Goal: Task Accomplishment & Management: Manage account settings

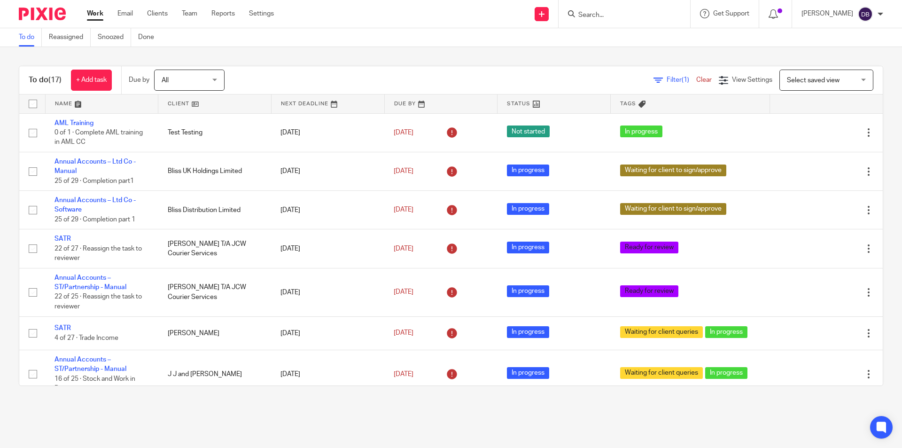
click at [96, 12] on link "Work" at bounding box center [95, 13] width 16 height 9
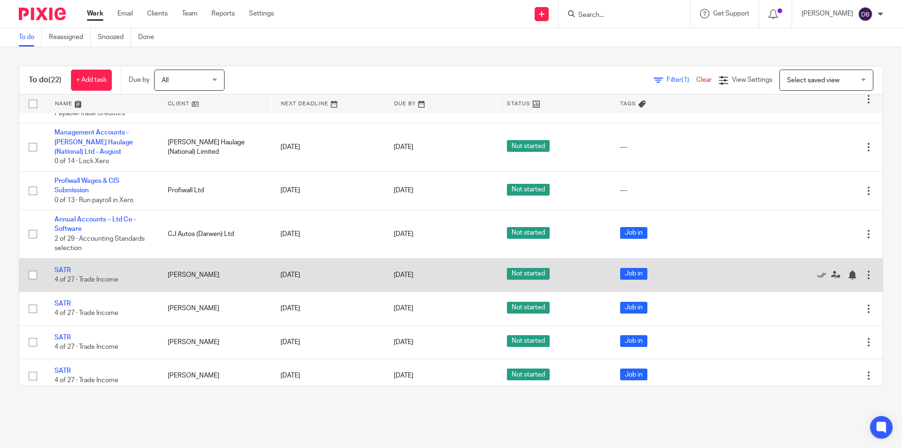
scroll to position [603, 0]
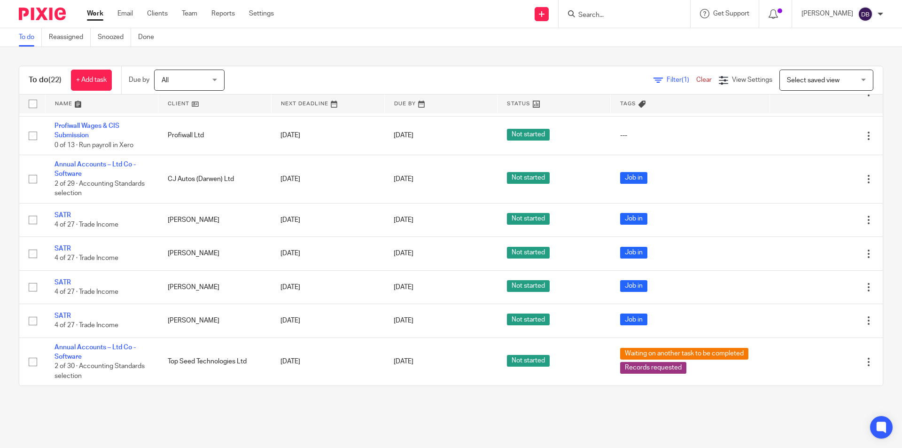
click at [93, 13] on link "Work" at bounding box center [95, 13] width 16 height 9
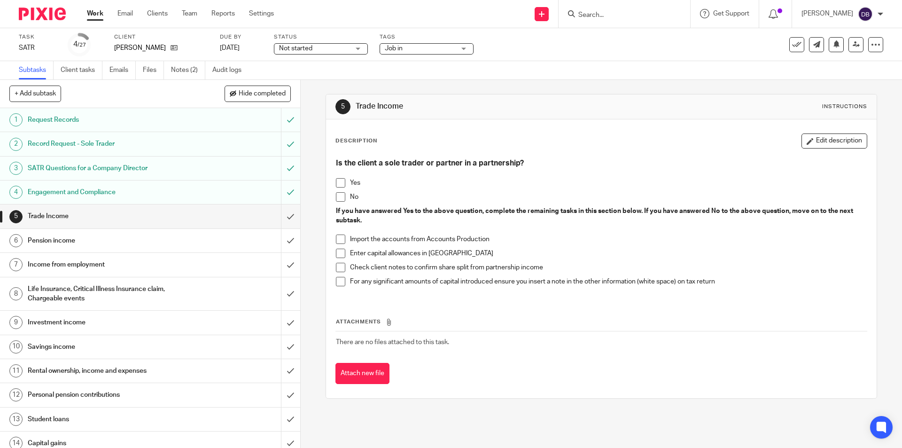
click at [341, 196] on span at bounding box center [340, 196] width 9 height 9
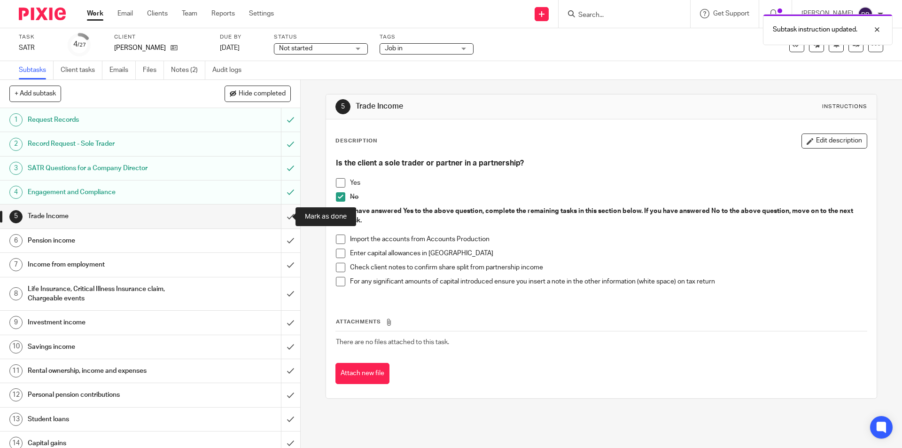
click at [282, 216] on input "submit" at bounding box center [150, 215] width 300 height 23
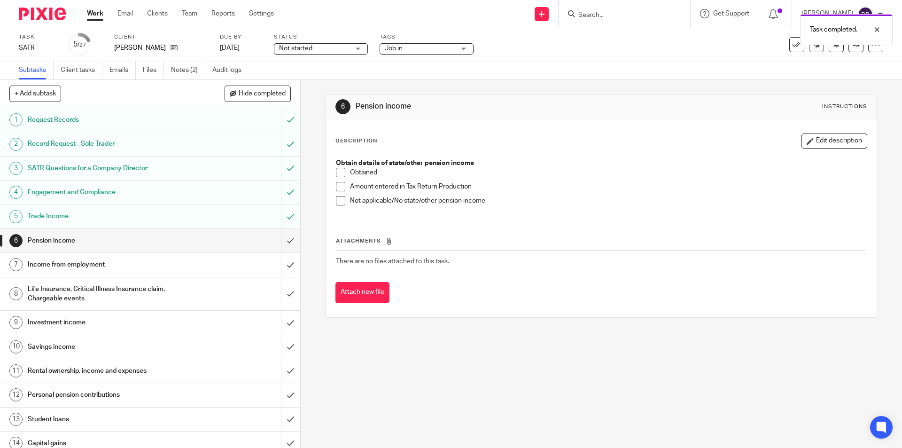
click at [336, 198] on span at bounding box center [340, 200] width 9 height 9
click at [279, 241] on input "submit" at bounding box center [150, 240] width 300 height 23
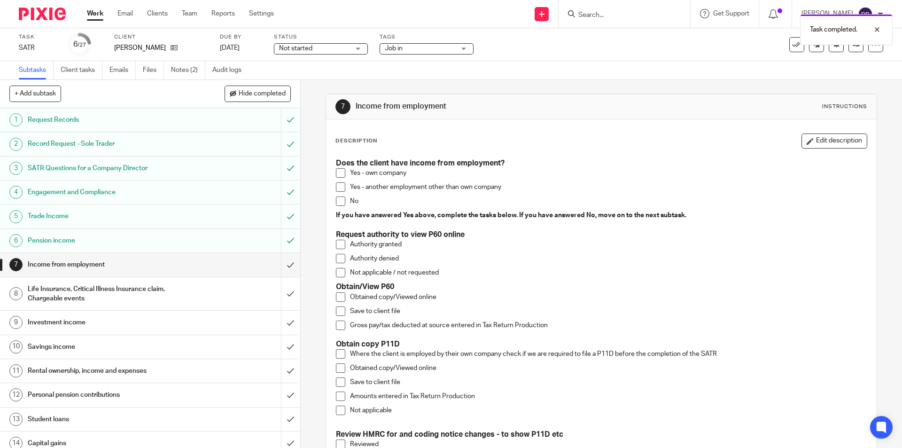
click at [338, 171] on span at bounding box center [340, 172] width 9 height 9
click at [834, 141] on button "Edit description" at bounding box center [835, 140] width 66 height 15
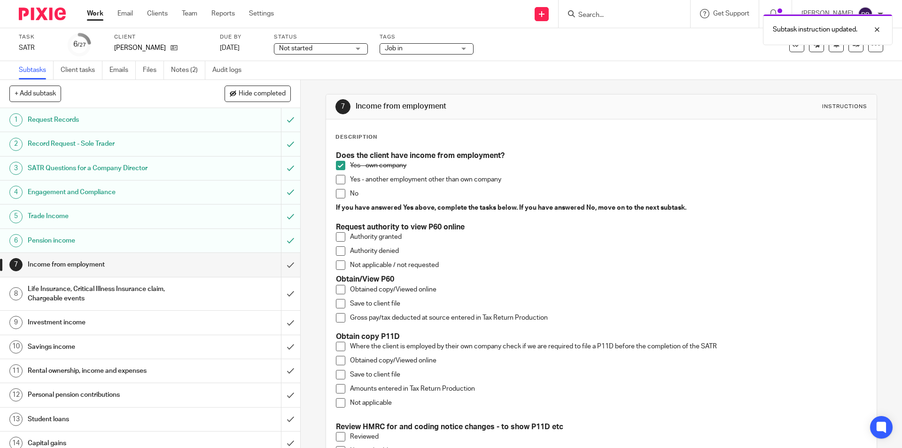
click at [555, 317] on p "Gross pay/tax deducted at source entered in Tax Return Production" at bounding box center [608, 317] width 516 height 9
click at [453, 287] on p "Obtained copy/Viewed online" at bounding box center [608, 289] width 516 height 9
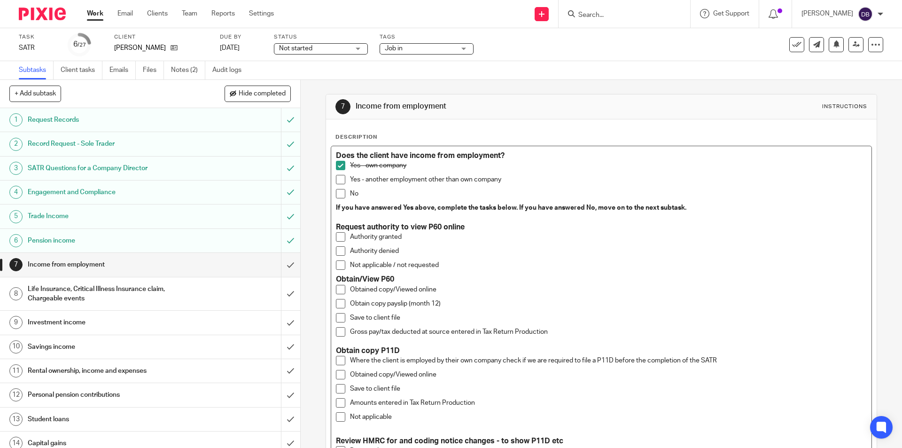
click at [338, 305] on span at bounding box center [340, 303] width 9 height 9
click at [338, 317] on span at bounding box center [340, 317] width 9 height 9
click at [336, 333] on span at bounding box center [340, 331] width 9 height 9
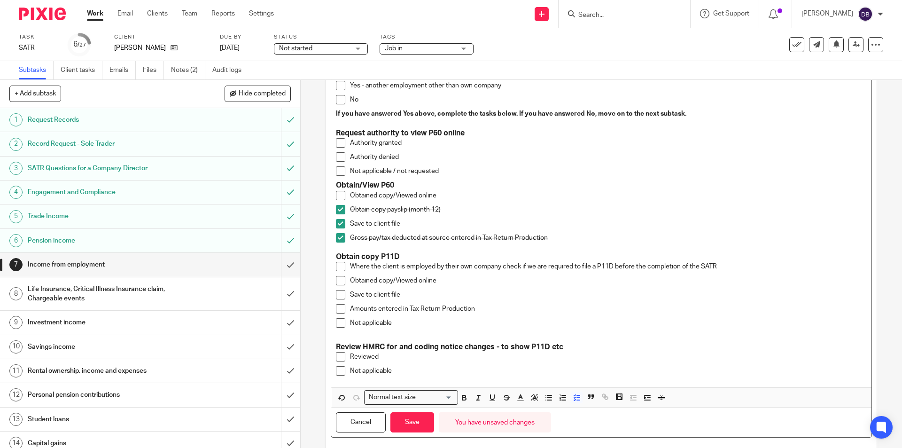
scroll to position [112, 0]
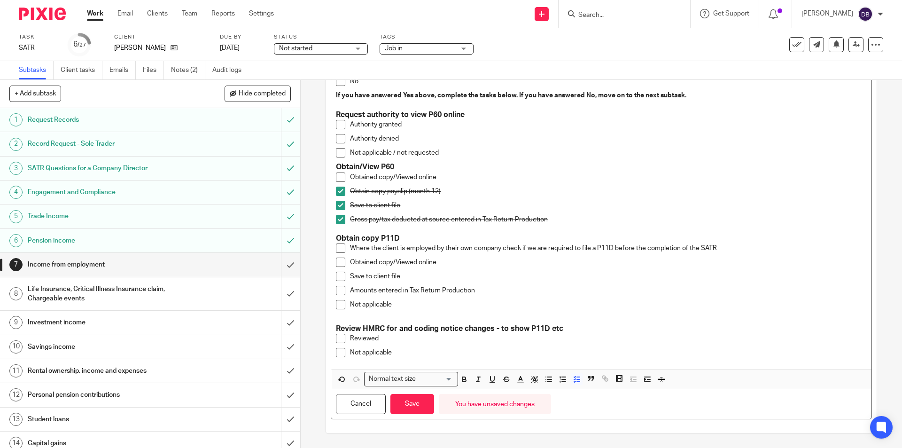
click at [337, 336] on span at bounding box center [340, 338] width 9 height 9
click at [406, 402] on button "Save" at bounding box center [413, 404] width 44 height 20
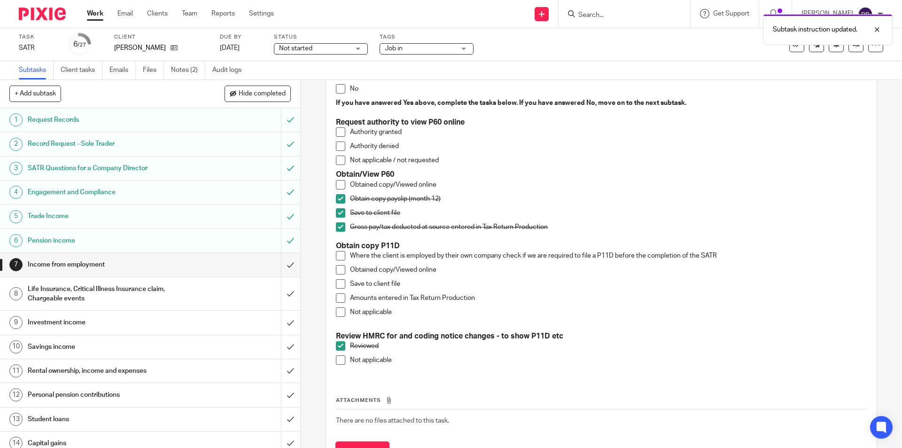
scroll to position [120, 0]
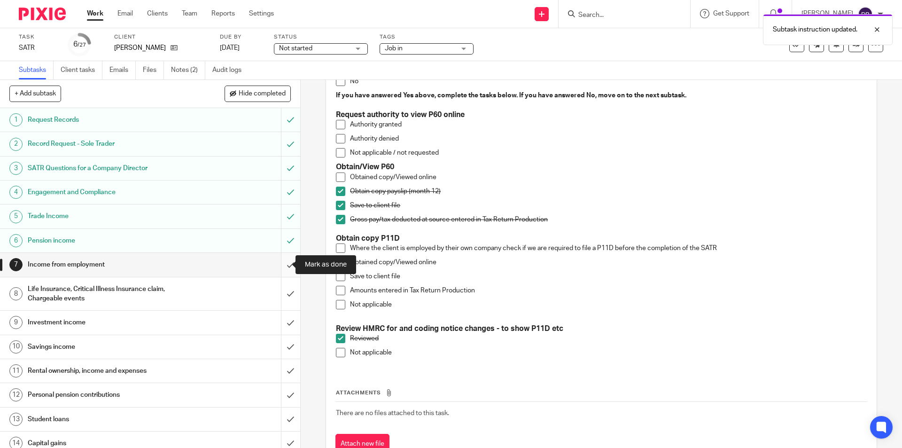
click at [281, 264] on input "submit" at bounding box center [150, 264] width 300 height 23
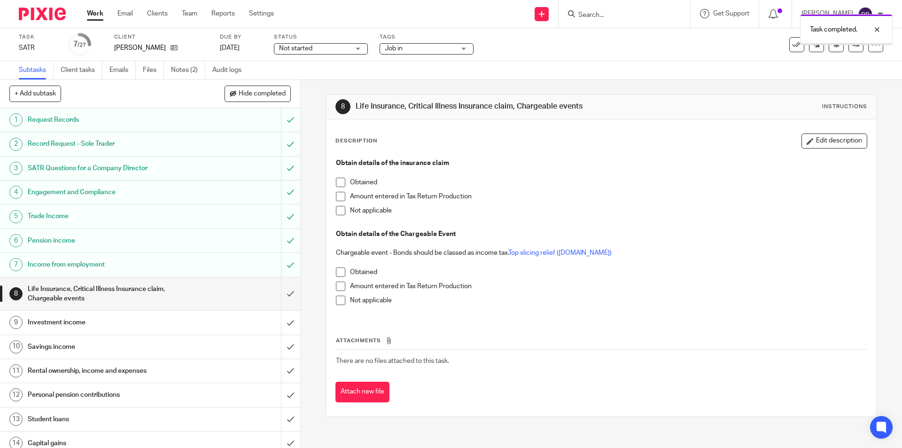
click at [350, 46] on span "Not started" at bounding box center [314, 49] width 70 height 10
click at [321, 80] on li "In progress" at bounding box center [320, 82] width 93 height 19
click at [440, 49] on span "Job in" at bounding box center [420, 49] width 70 height 10
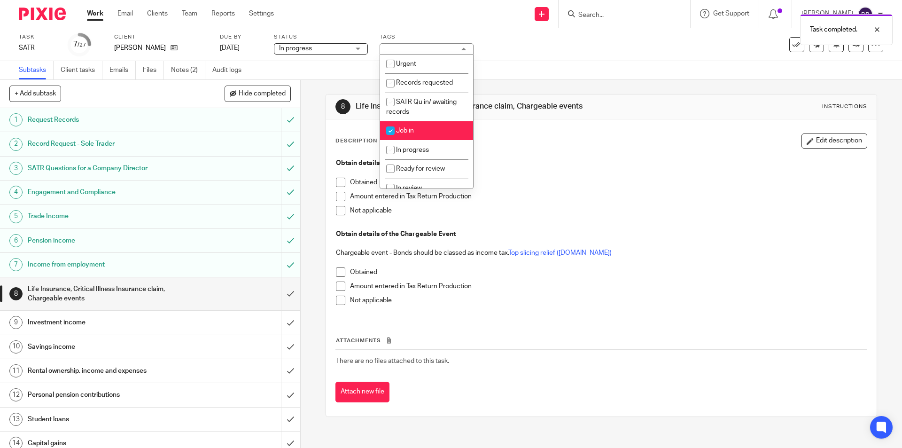
click at [420, 129] on li "Job in" at bounding box center [426, 130] width 93 height 19
checkbox input "false"
click at [418, 150] on span "In progress" at bounding box center [412, 150] width 33 height 7
checkbox input "true"
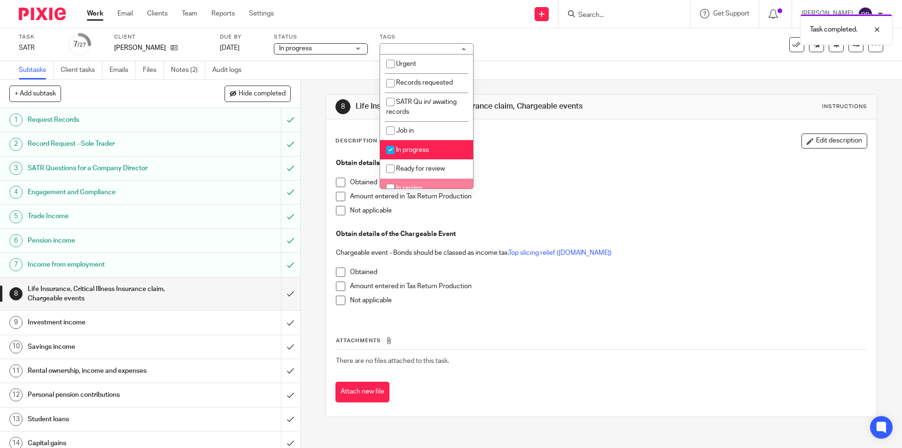
click at [312, 223] on div "8 Life Insurance, Critical Illness Insurance claim, Chargeable events Instructi…" at bounding box center [602, 264] width 602 height 368
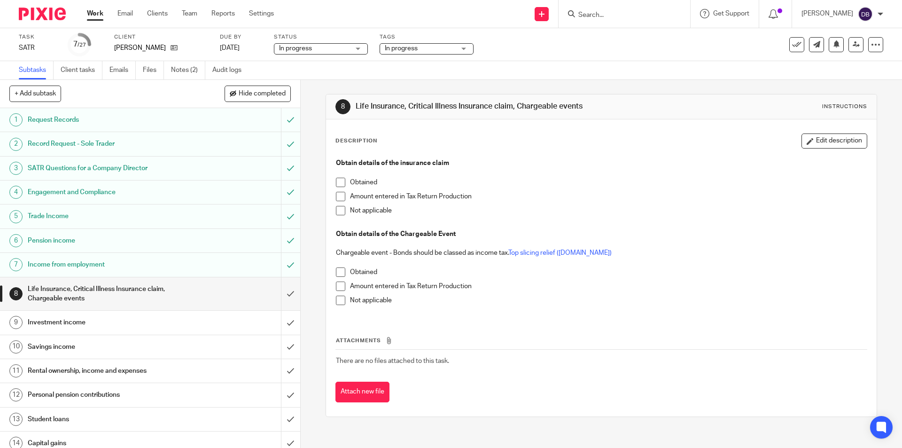
click at [338, 211] on span at bounding box center [340, 210] width 9 height 9
click at [338, 301] on span at bounding box center [340, 300] width 9 height 9
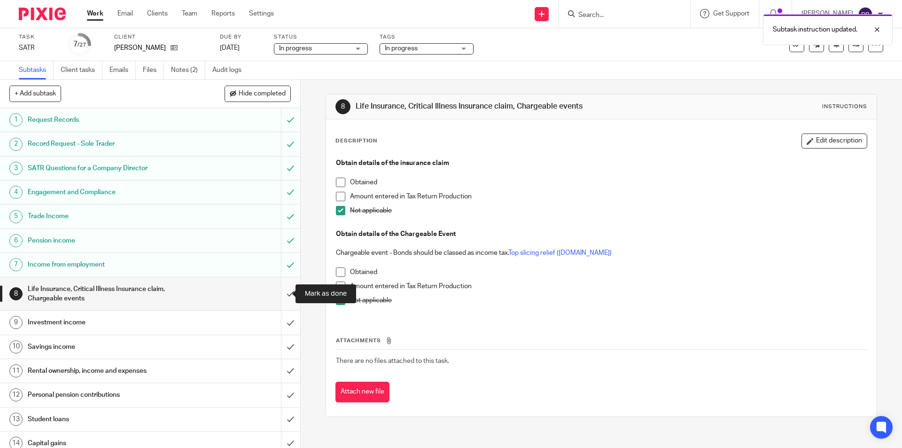
click at [282, 290] on input "submit" at bounding box center [150, 293] width 300 height 33
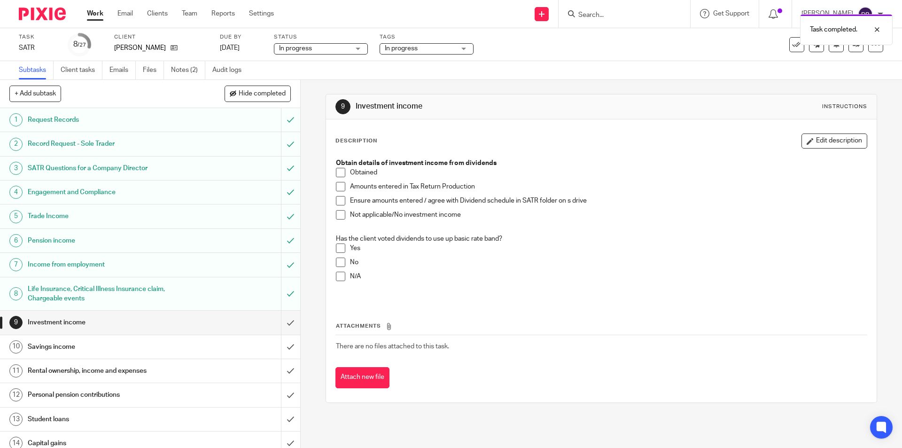
click at [338, 211] on span at bounding box center [340, 214] width 9 height 9
click at [336, 277] on span at bounding box center [340, 276] width 9 height 9
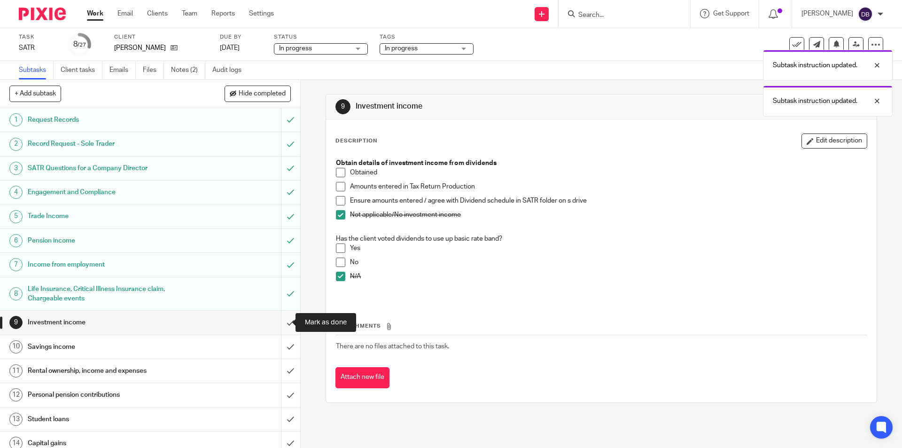
click at [282, 320] on input "submit" at bounding box center [150, 322] width 300 height 23
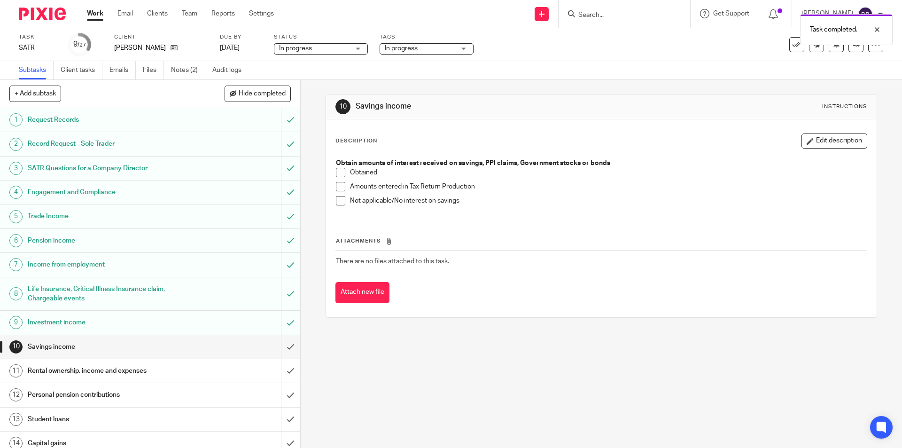
click at [337, 199] on span at bounding box center [340, 200] width 9 height 9
click at [280, 348] on input "submit" at bounding box center [150, 346] width 300 height 23
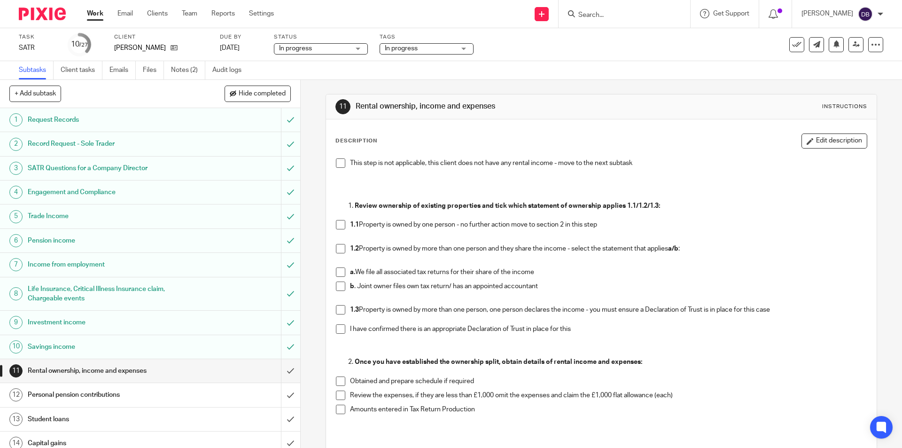
click at [338, 226] on span at bounding box center [340, 224] width 9 height 9
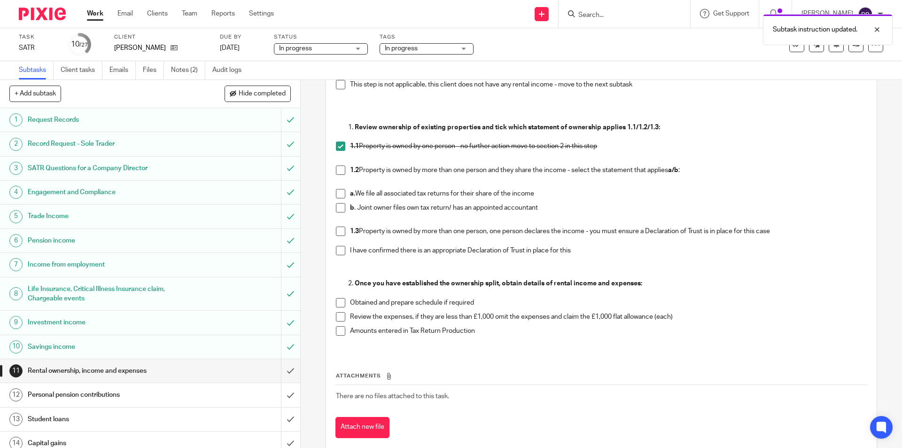
scroll to position [97, 0]
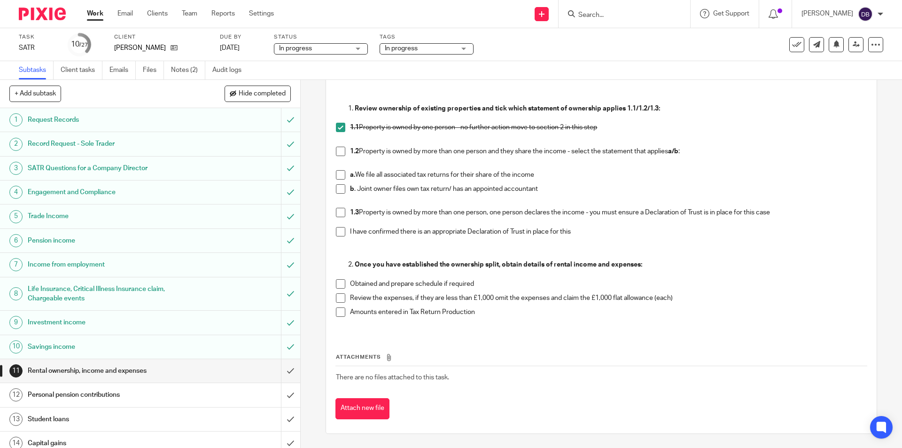
click at [339, 285] on span at bounding box center [340, 283] width 9 height 9
click at [338, 299] on span at bounding box center [340, 297] width 9 height 9
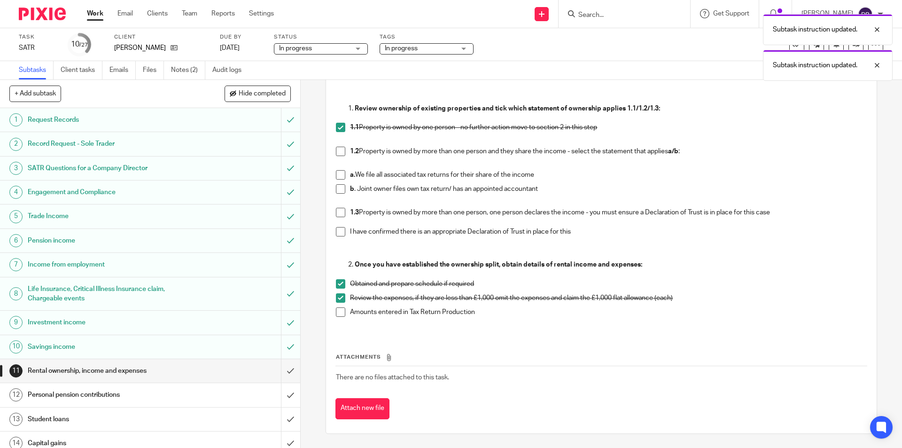
click at [341, 314] on span at bounding box center [340, 311] width 9 height 9
click at [277, 369] on input "submit" at bounding box center [150, 370] width 300 height 23
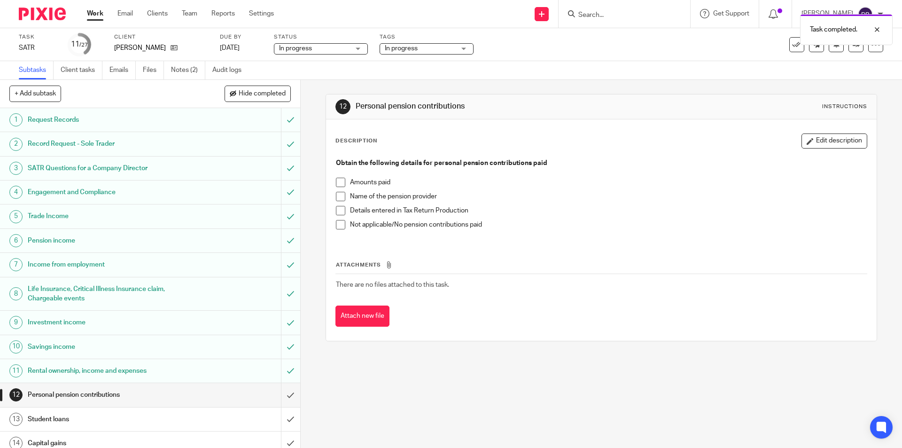
click at [233, 371] on div "Rental ownership, income and expenses" at bounding box center [150, 371] width 244 height 14
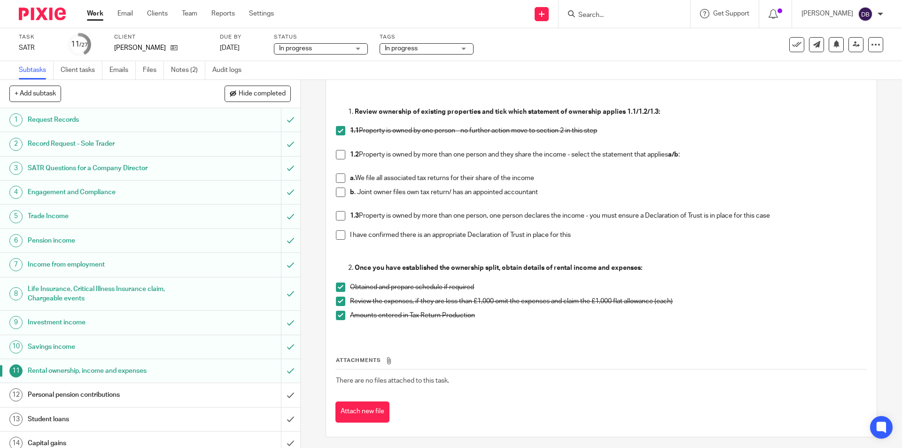
scroll to position [97, 0]
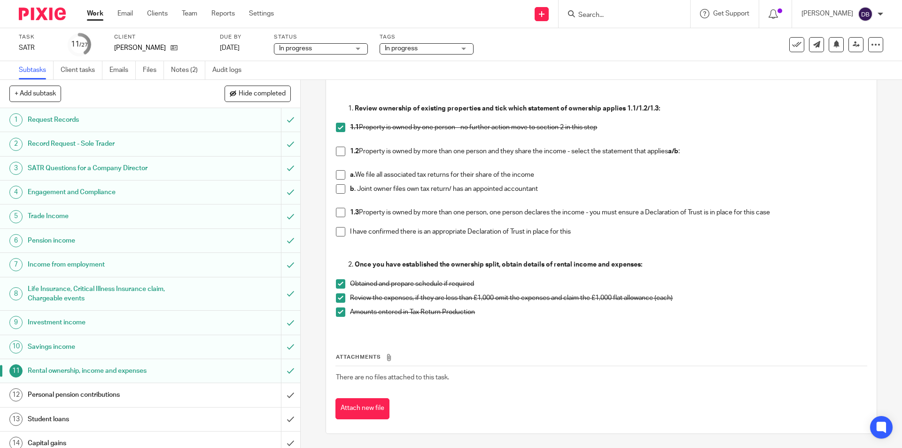
click at [242, 392] on div "Personal pension contributions" at bounding box center [150, 395] width 244 height 14
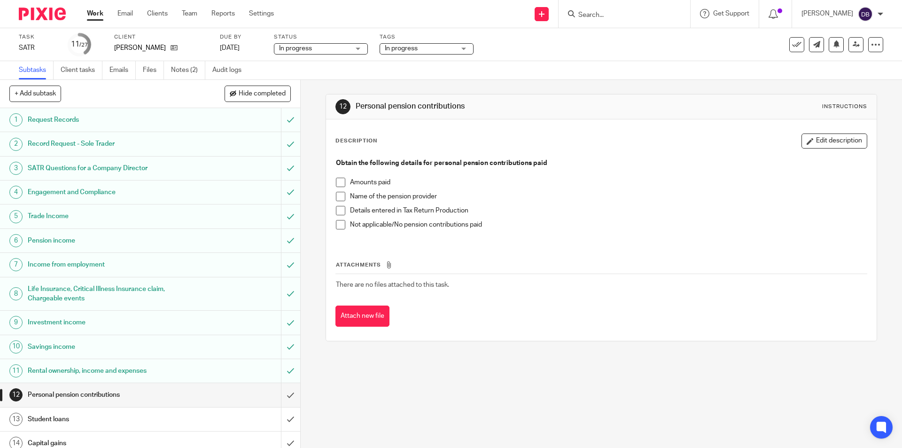
click at [249, 370] on div "Rental ownership, income and expenses" at bounding box center [150, 371] width 244 height 14
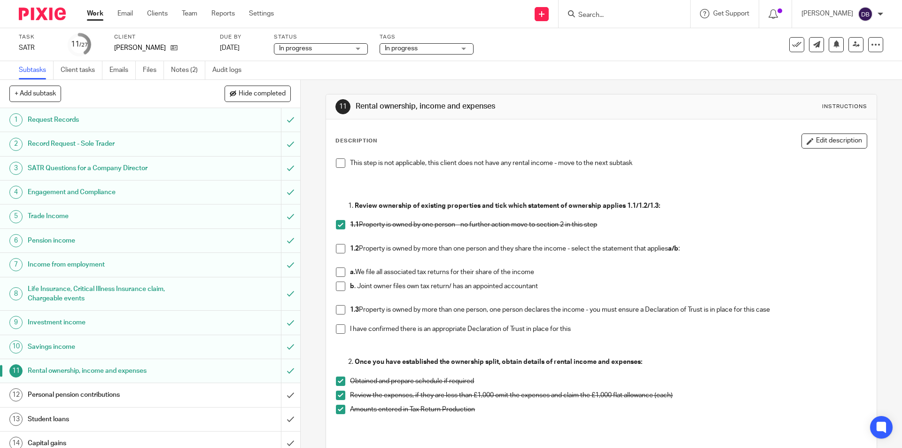
click at [221, 393] on div "Personal pension contributions" at bounding box center [150, 395] width 244 height 14
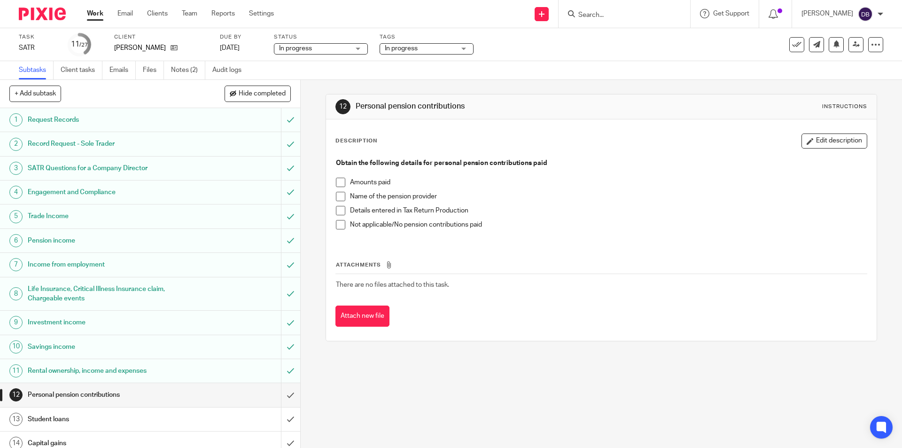
click at [337, 224] on span at bounding box center [340, 224] width 9 height 9
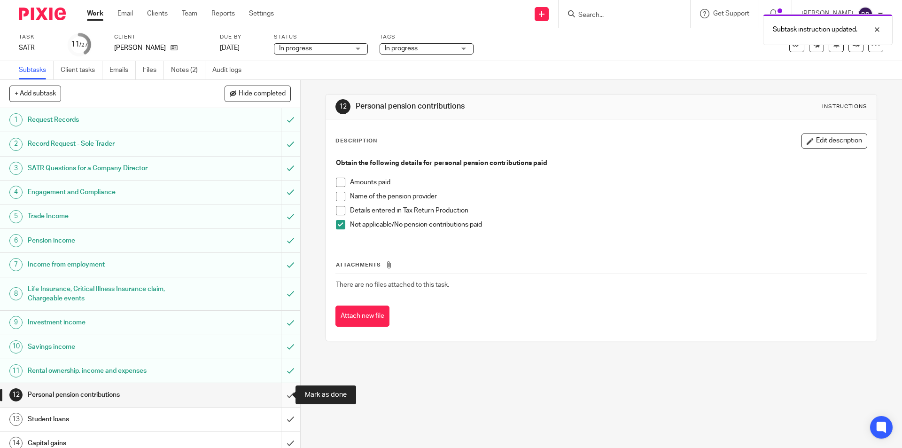
click at [281, 393] on input "submit" at bounding box center [150, 394] width 300 height 23
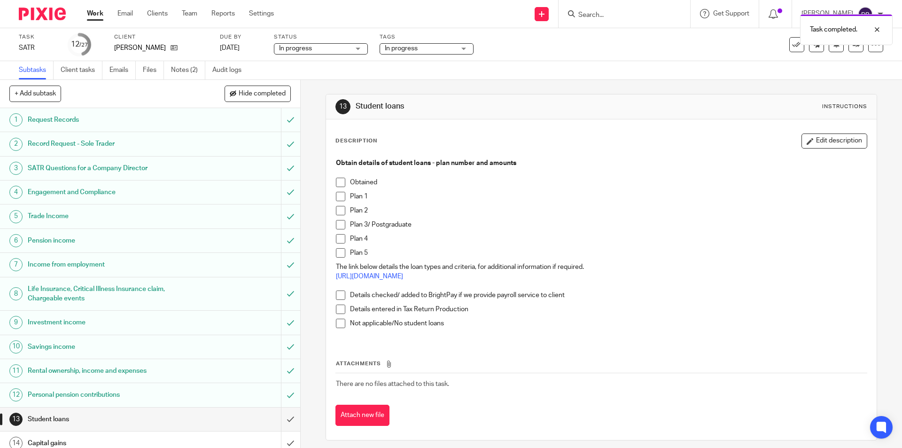
click at [341, 323] on span at bounding box center [340, 323] width 9 height 9
click at [280, 417] on input "submit" at bounding box center [150, 418] width 300 height 23
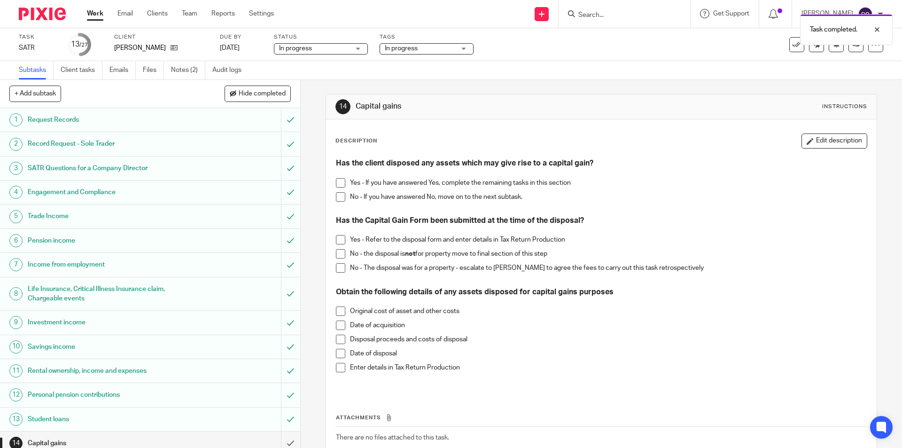
click at [337, 197] on span at bounding box center [340, 196] width 9 height 9
click at [280, 442] on input "submit" at bounding box center [149, 442] width 298 height 23
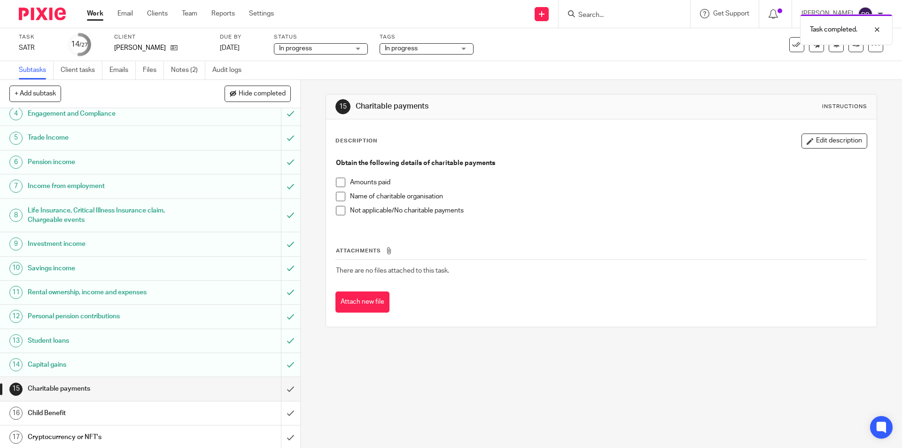
scroll to position [125, 0]
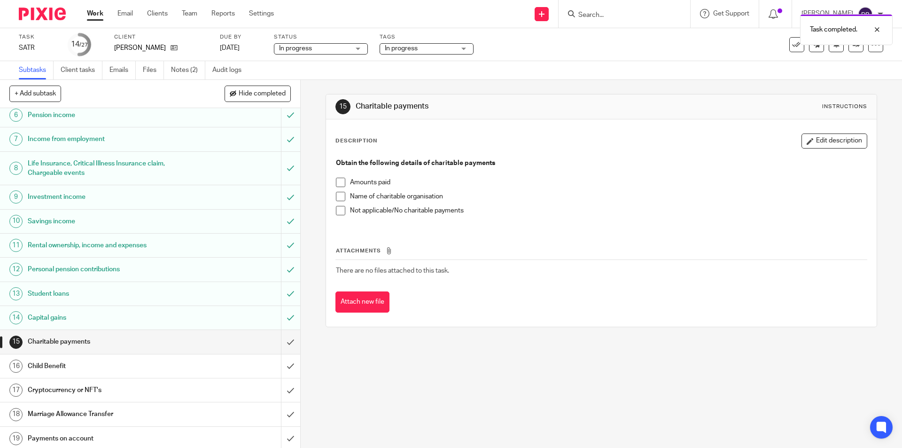
click at [339, 213] on span at bounding box center [340, 210] width 9 height 9
click at [278, 342] on input "submit" at bounding box center [150, 341] width 300 height 23
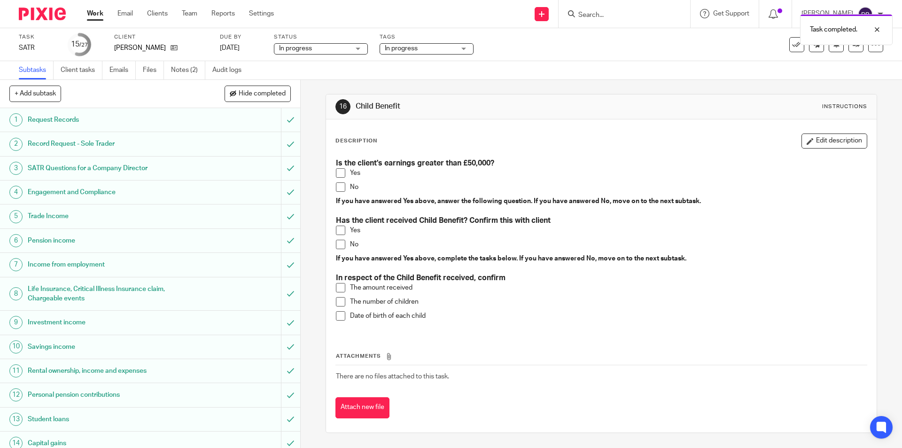
click at [339, 173] on span at bounding box center [340, 172] width 9 height 9
click at [339, 230] on span at bounding box center [340, 230] width 9 height 9
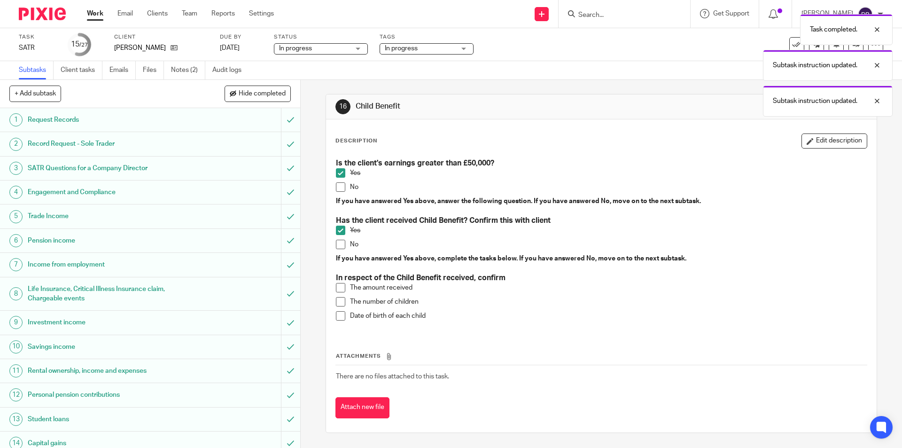
click at [340, 286] on span at bounding box center [340, 287] width 9 height 9
click at [338, 304] on span at bounding box center [340, 301] width 9 height 9
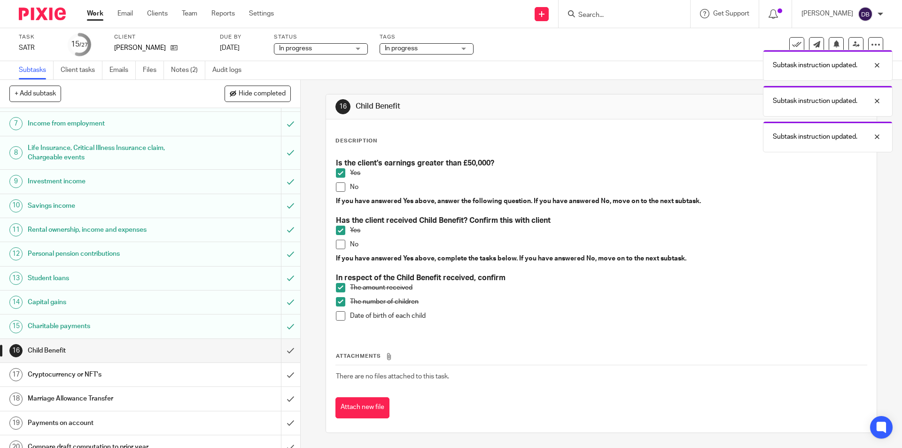
scroll to position [172, 0]
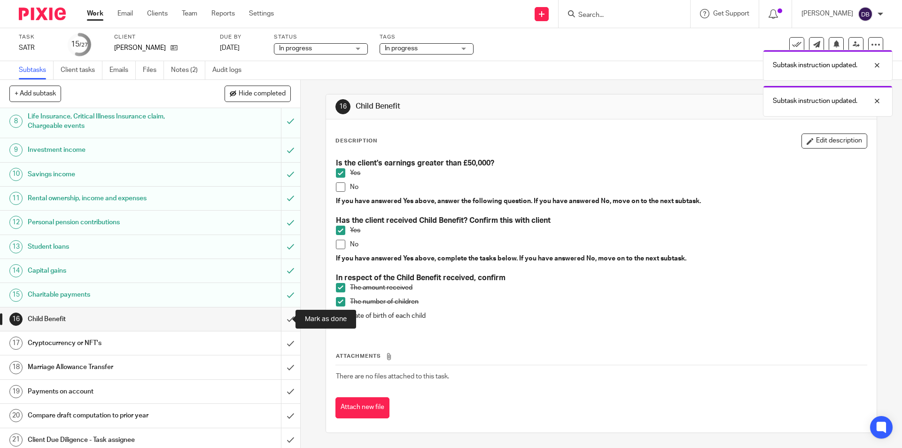
click at [284, 317] on input "submit" at bounding box center [150, 318] width 300 height 23
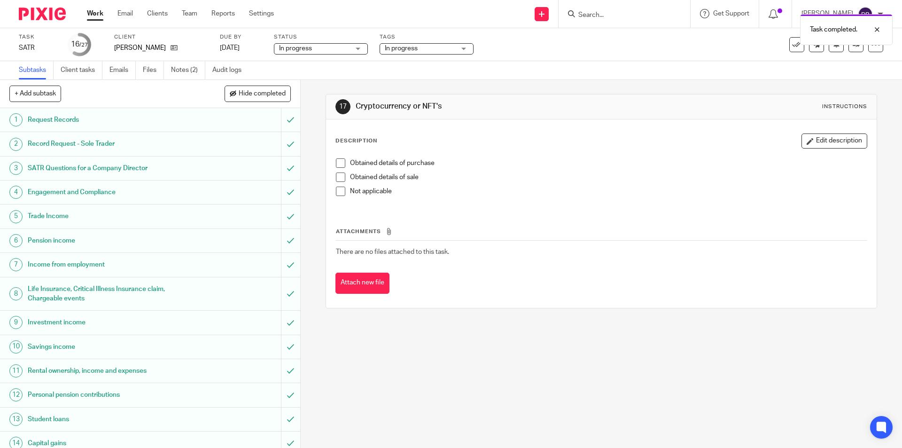
click at [336, 192] on span at bounding box center [340, 191] width 9 height 9
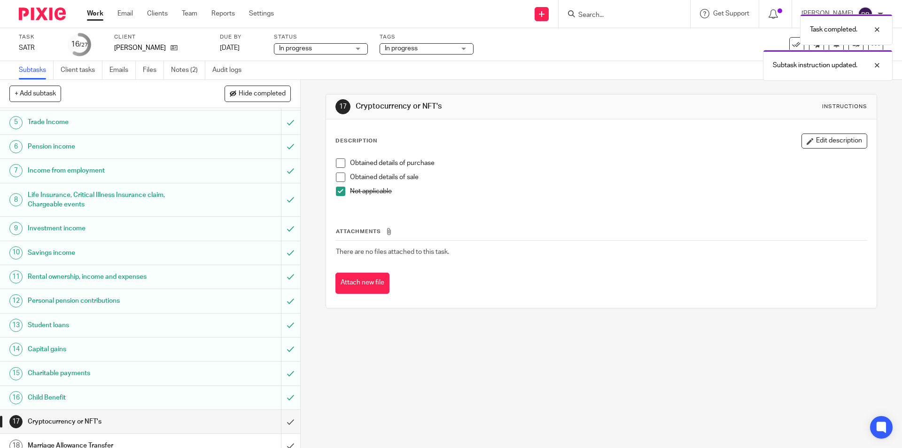
scroll to position [156, 0]
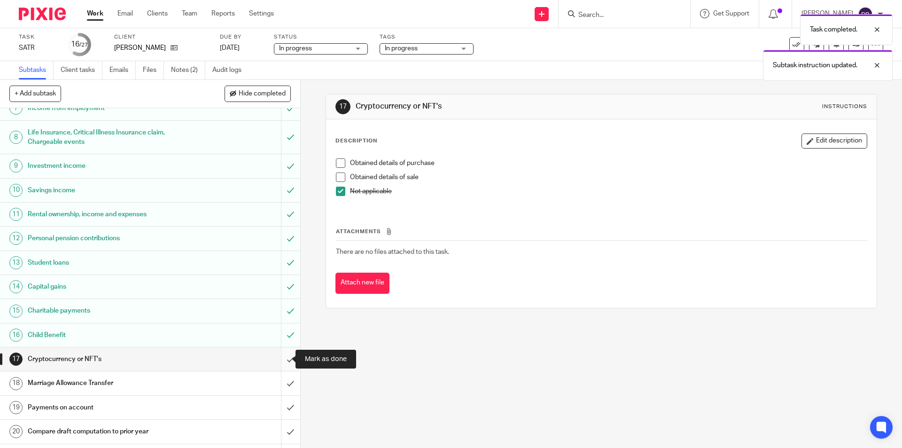
click at [282, 360] on input "submit" at bounding box center [150, 358] width 300 height 23
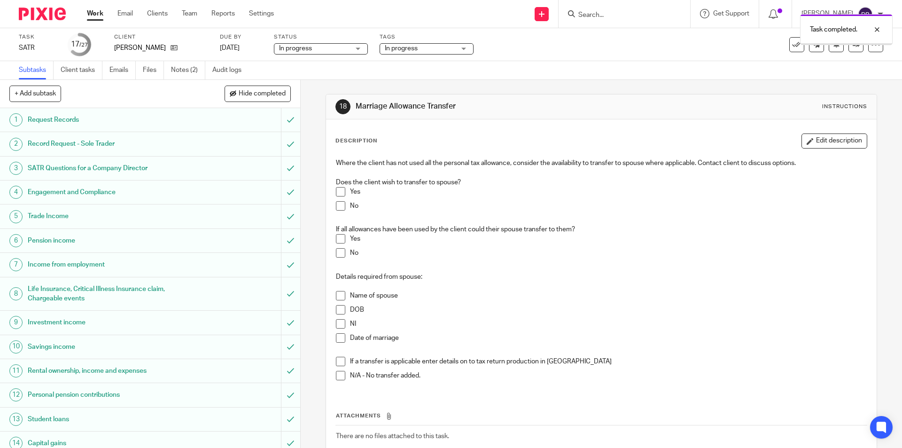
click at [339, 204] on span at bounding box center [340, 205] width 9 height 9
click at [336, 252] on span at bounding box center [340, 252] width 9 height 9
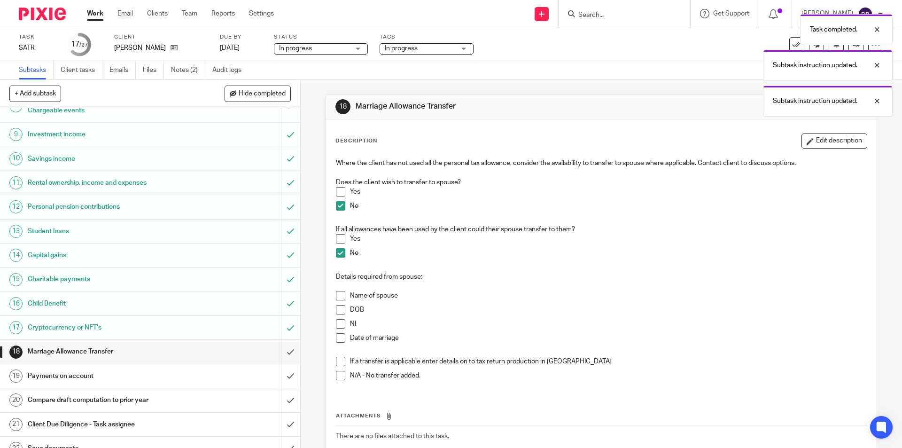
scroll to position [250, 0]
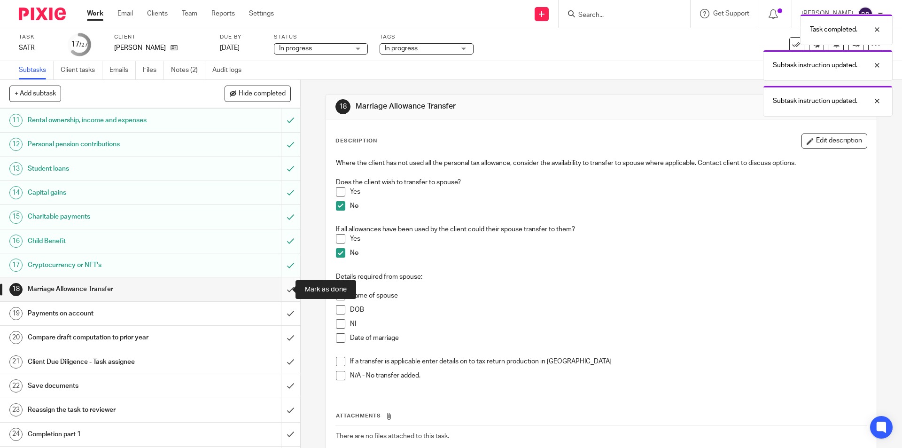
click at [280, 288] on input "submit" at bounding box center [150, 288] width 300 height 23
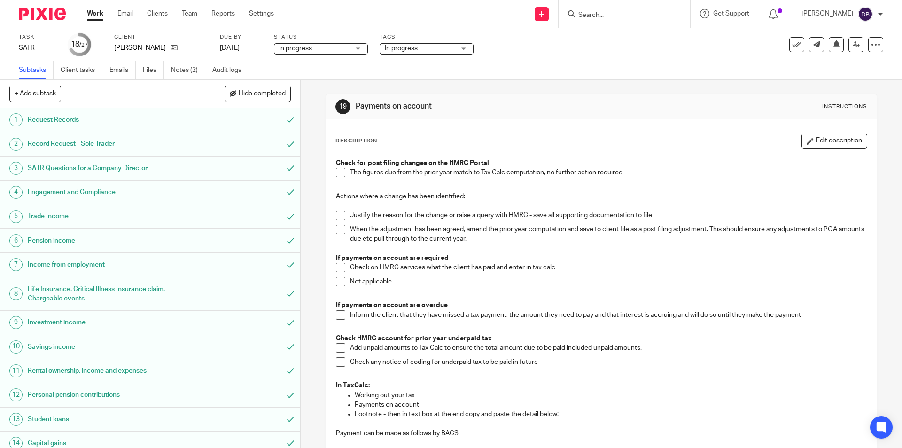
click at [338, 173] on span at bounding box center [340, 172] width 9 height 9
click at [341, 282] on span at bounding box center [340, 281] width 9 height 9
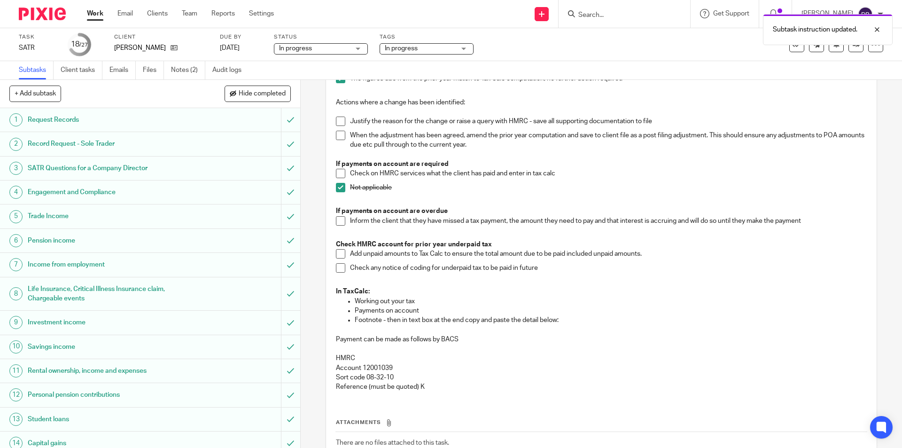
scroll to position [156, 0]
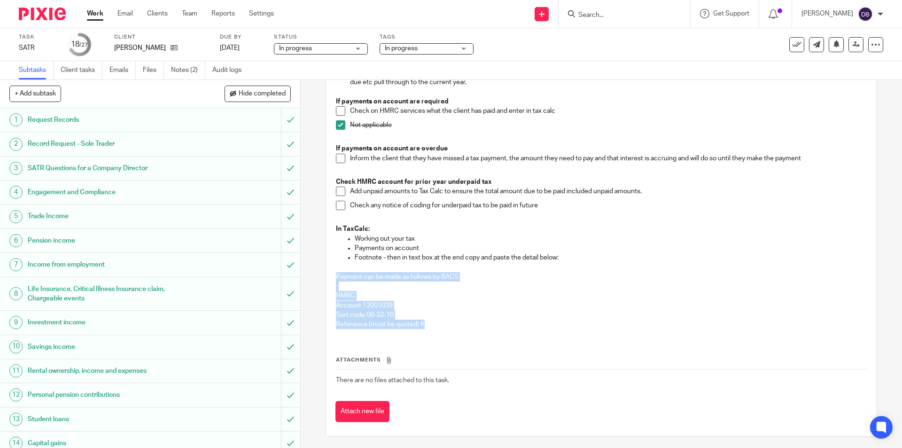
drag, startPoint x: 334, startPoint y: 275, endPoint x: 427, endPoint y: 323, distance: 104.9
click at [427, 323] on div "Check for post filing changes on the HMRC Portal The figures due from the prior…" at bounding box center [601, 166] width 540 height 339
copy div "Payment can be made as follows by BACS HMRC Account 12001039 Sort code 08-32-10…"
click at [532, 273] on p "Payment can be made as follows by BACS" at bounding box center [601, 276] width 531 height 9
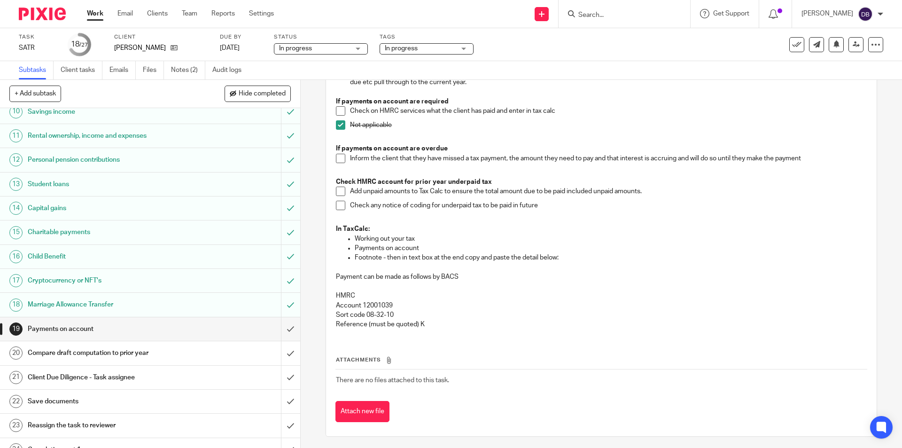
scroll to position [297, 0]
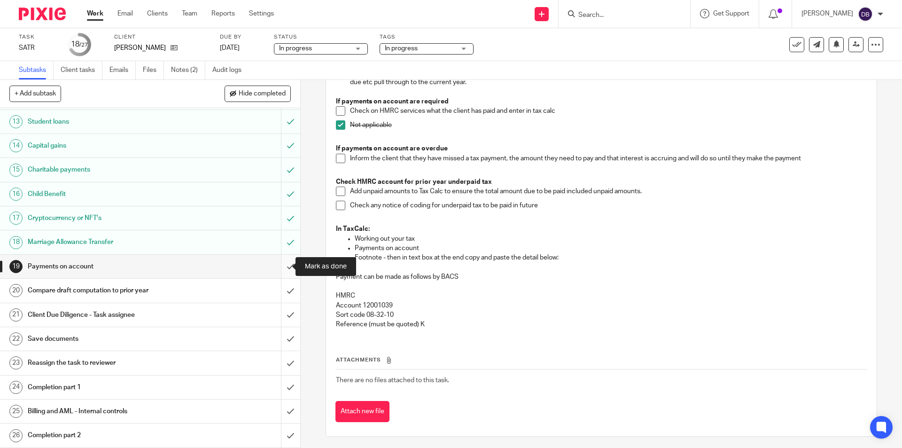
click at [281, 265] on input "submit" at bounding box center [150, 266] width 300 height 23
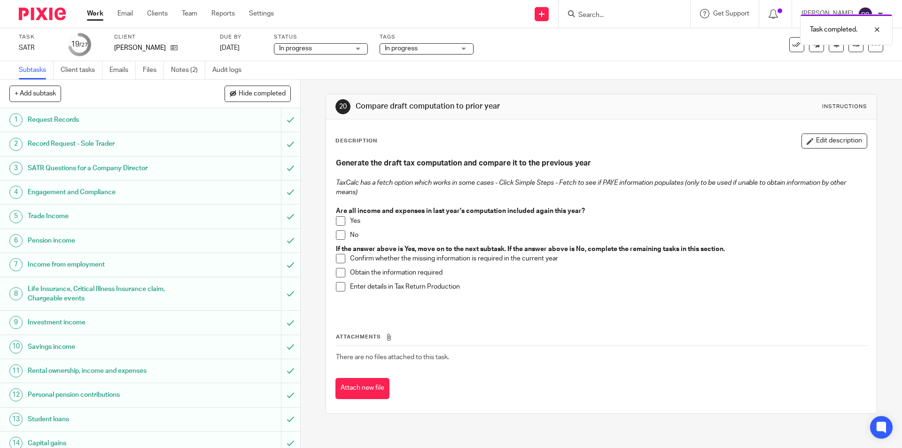
click at [340, 220] on span at bounding box center [340, 220] width 9 height 9
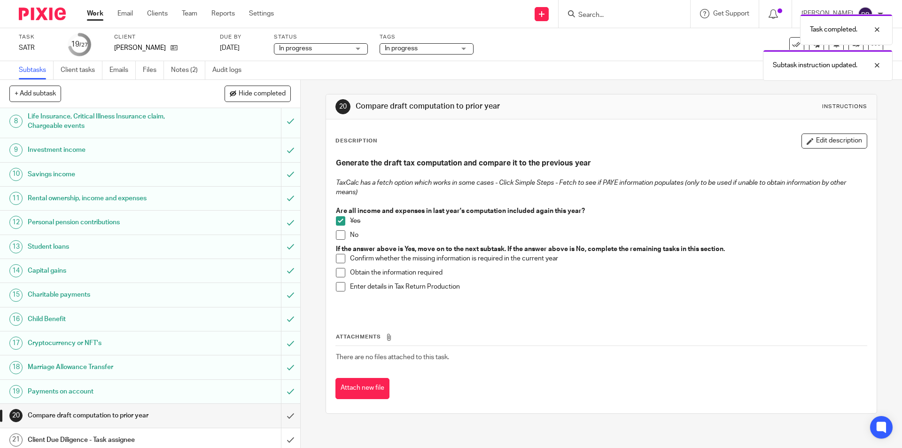
scroll to position [266, 0]
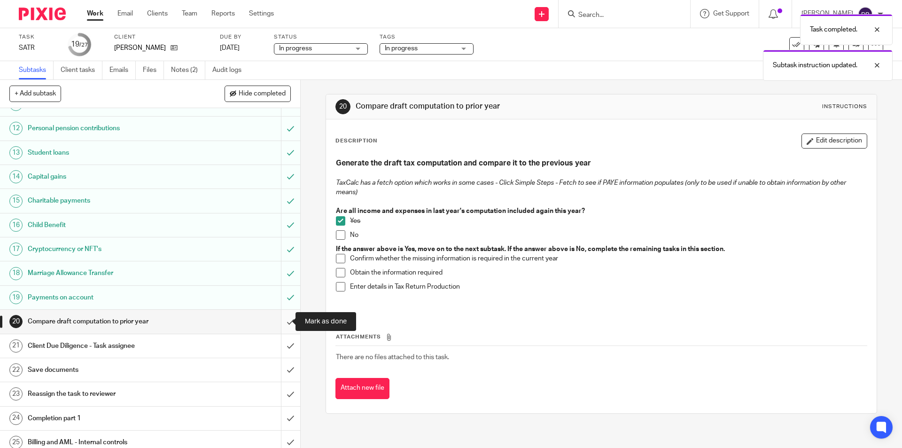
click at [280, 319] on input "submit" at bounding box center [150, 321] width 300 height 23
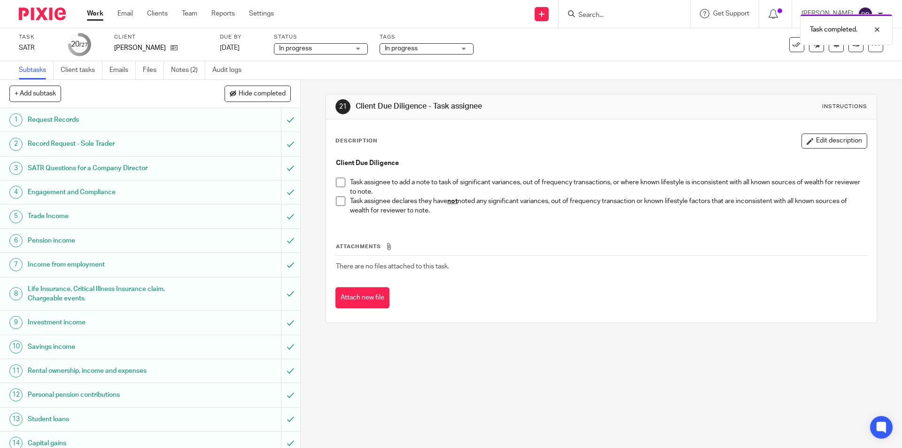
click at [340, 201] on span at bounding box center [340, 200] width 9 height 9
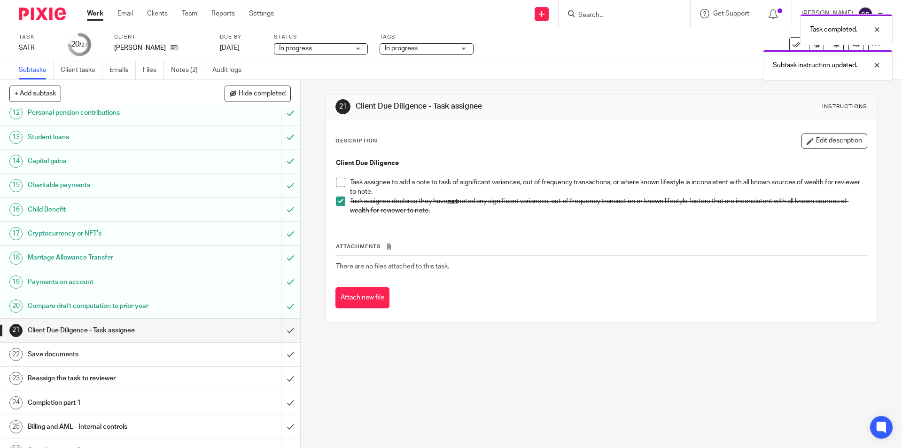
scroll to position [321, 0]
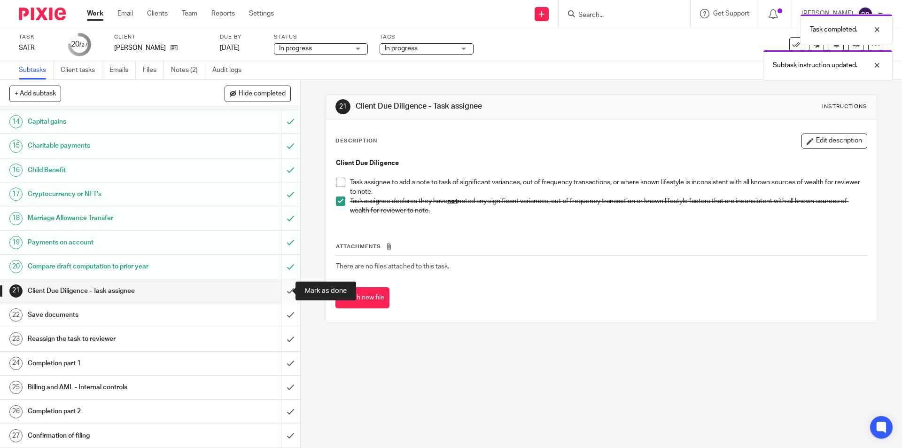
click at [281, 289] on input "submit" at bounding box center [150, 290] width 300 height 23
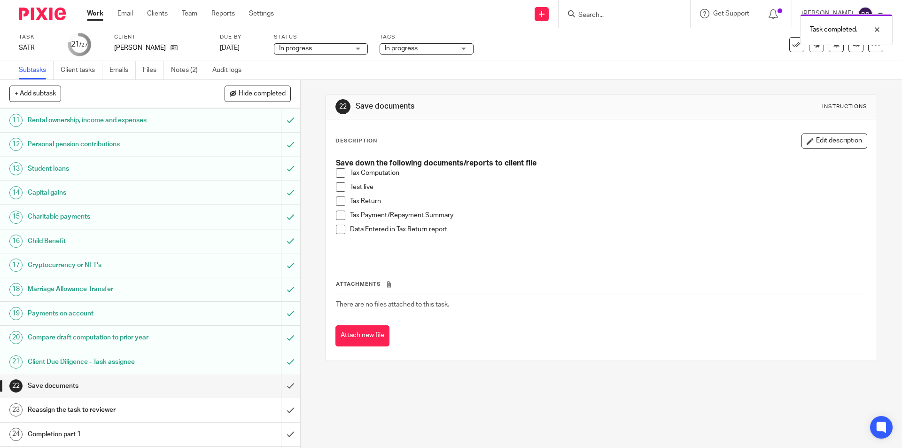
scroll to position [282, 0]
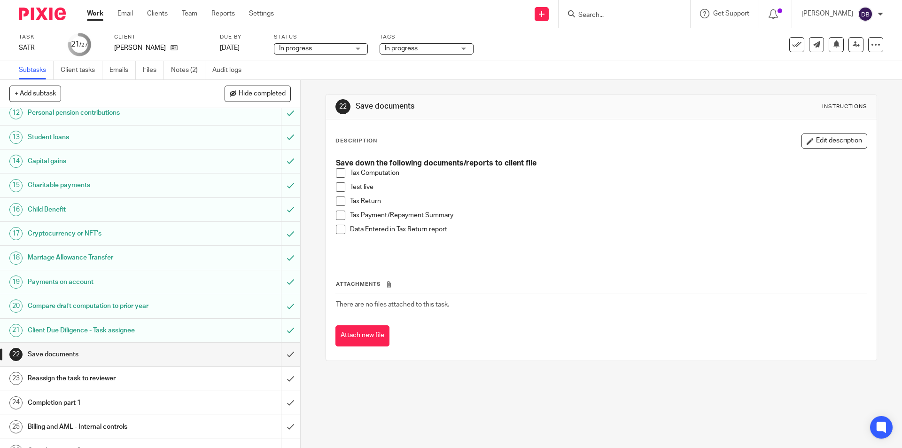
click at [337, 172] on span at bounding box center [340, 172] width 9 height 9
click at [337, 213] on span at bounding box center [340, 215] width 9 height 9
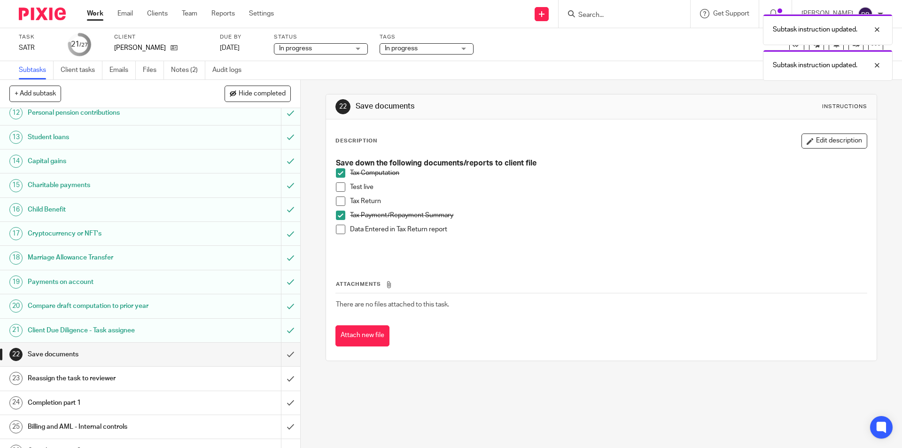
click at [338, 230] on span at bounding box center [340, 229] width 9 height 9
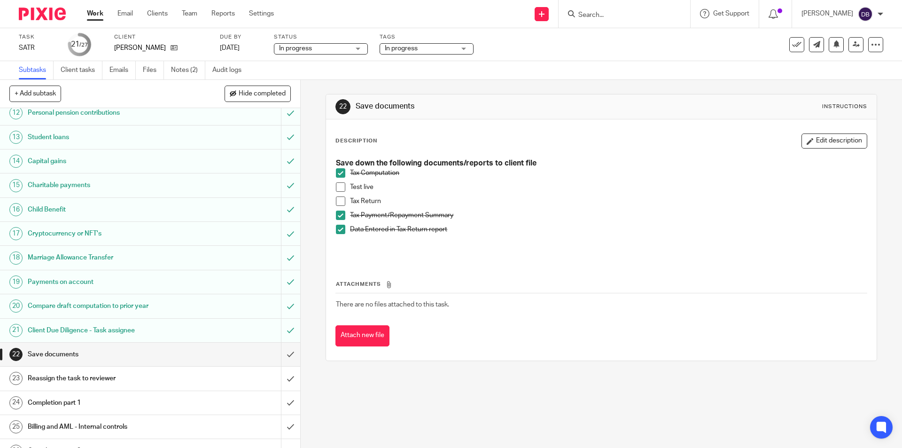
click at [340, 197] on span at bounding box center [340, 200] width 9 height 9
click at [338, 188] on span at bounding box center [340, 186] width 9 height 9
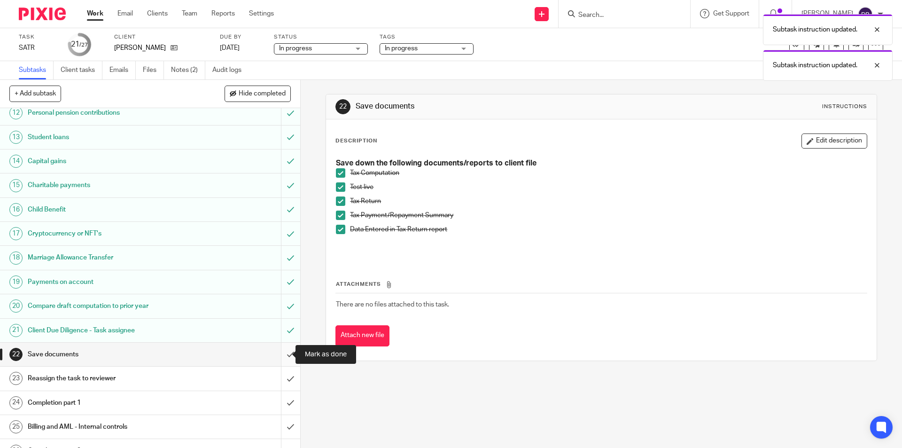
click at [278, 351] on input "submit" at bounding box center [150, 354] width 300 height 23
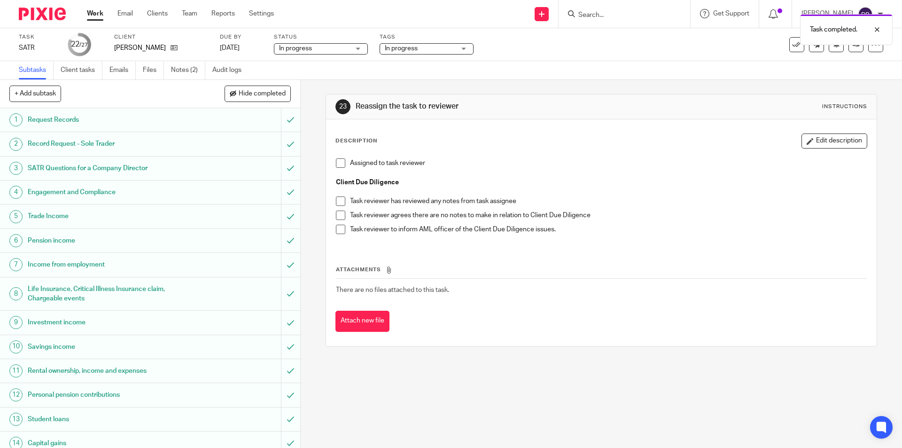
click at [465, 48] on div "In progress" at bounding box center [427, 48] width 94 height 11
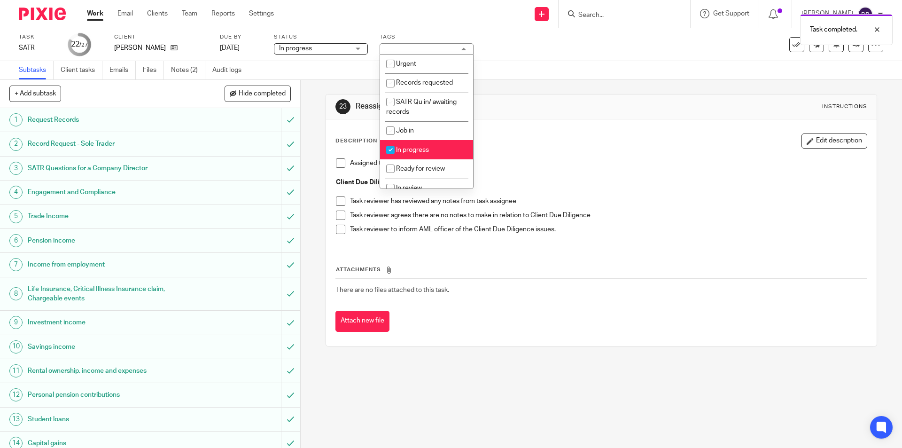
click at [414, 146] on li "In progress" at bounding box center [426, 149] width 93 height 19
checkbox input "false"
click at [411, 164] on li "Ready for review" at bounding box center [426, 168] width 93 height 19
checkbox input "true"
click at [314, 201] on div "23 Reassign the task to reviewer Instructions Description Edit description Assi…" at bounding box center [602, 264] width 602 height 368
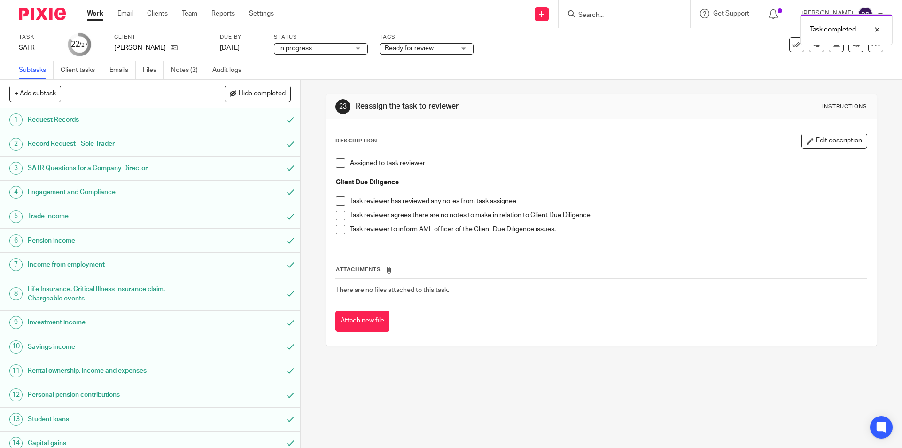
click at [341, 163] on span at bounding box center [340, 162] width 9 height 9
click at [853, 44] on icon at bounding box center [856, 44] width 7 height 7
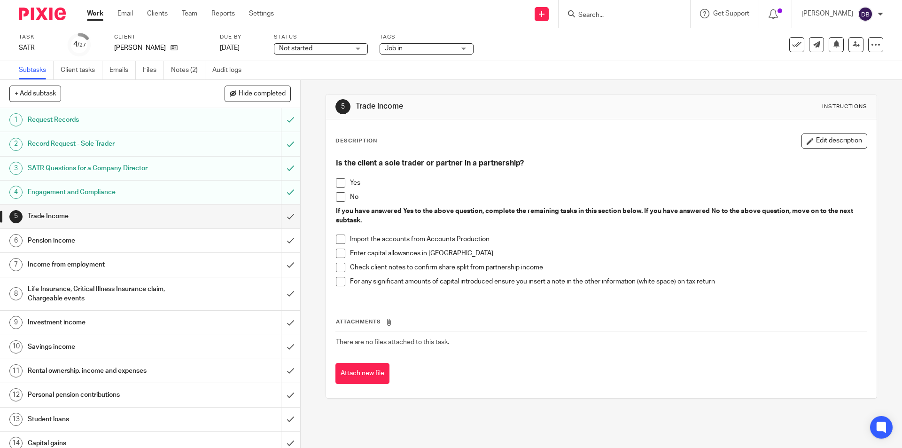
click at [437, 50] on span "Job in" at bounding box center [420, 49] width 70 height 10
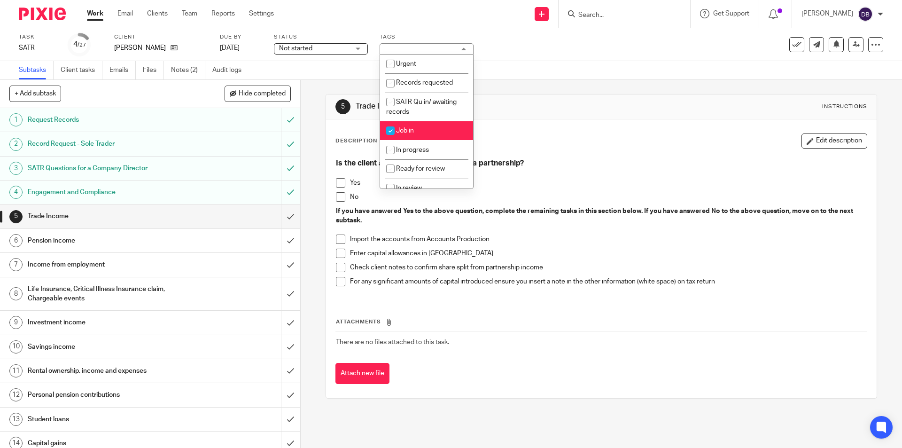
click at [417, 132] on li "Job in" at bounding box center [426, 130] width 93 height 19
checkbox input "false"
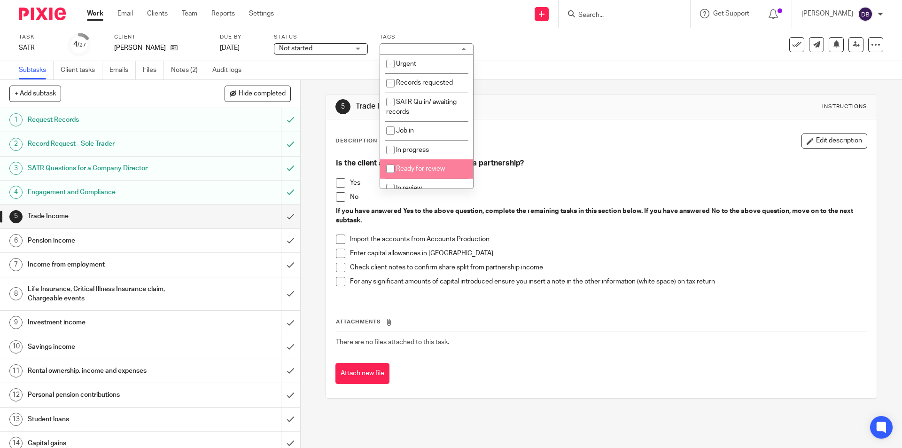
click at [414, 171] on span "Ready for review" at bounding box center [420, 168] width 49 height 7
checkbox input "true"
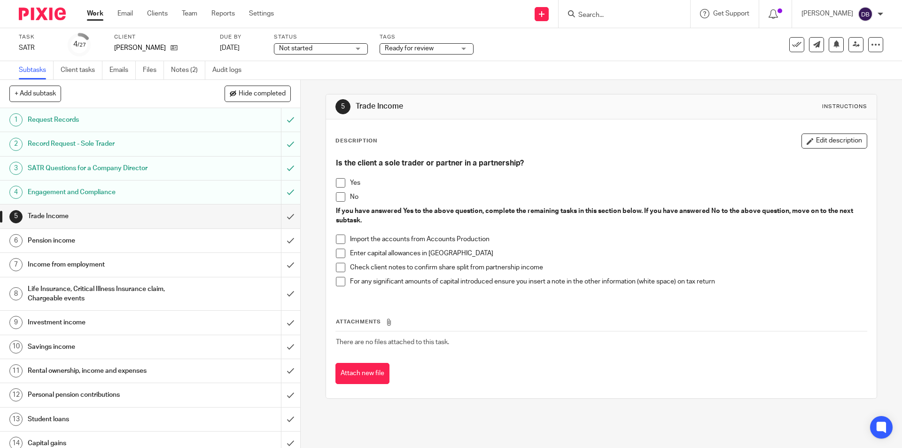
click at [336, 46] on span "Not started" at bounding box center [314, 49] width 70 height 10
click at [307, 85] on span "In progress" at bounding box center [297, 82] width 33 height 7
click at [336, 195] on span at bounding box center [340, 196] width 9 height 9
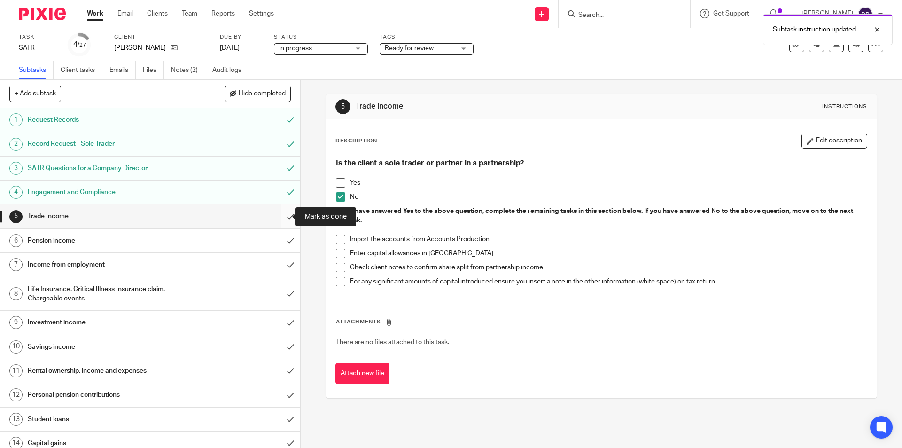
click at [279, 216] on input "submit" at bounding box center [150, 215] width 300 height 23
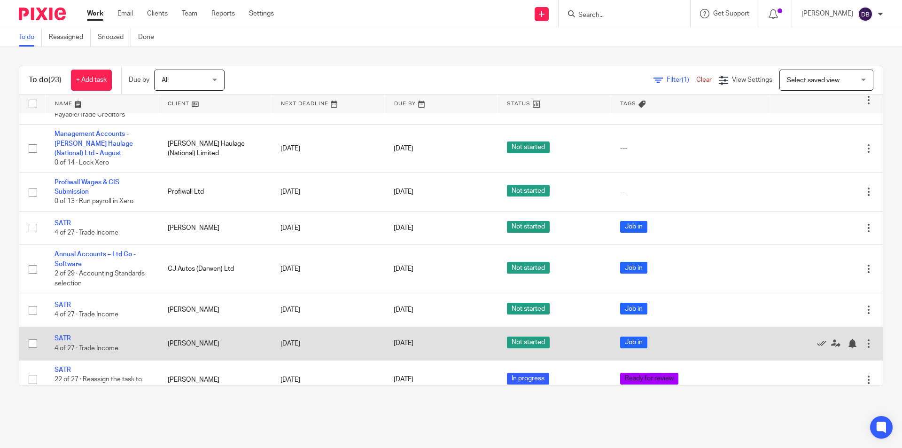
scroll to position [657, 0]
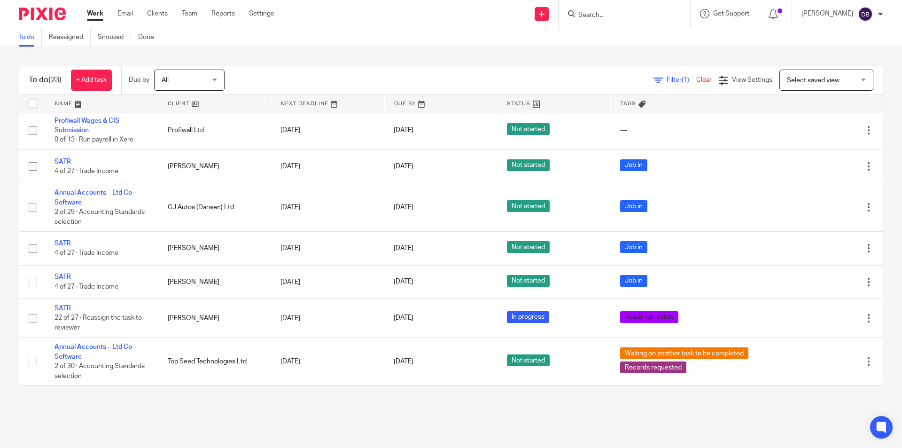
click at [95, 11] on link "Work" at bounding box center [95, 13] width 16 height 9
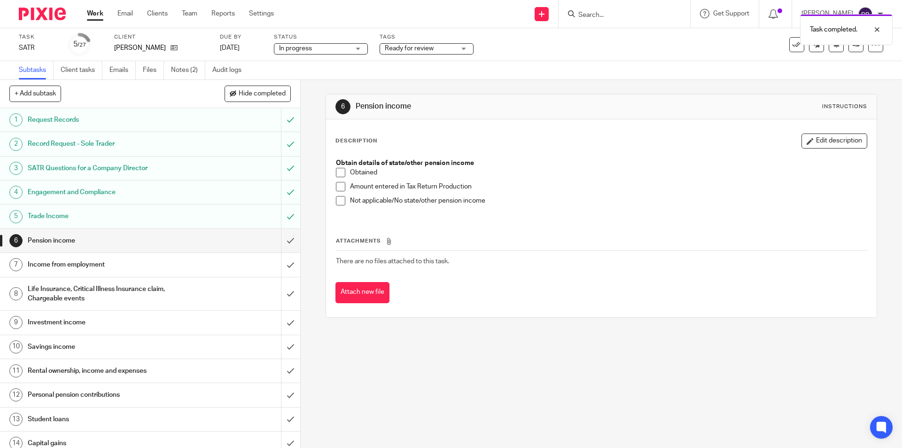
click at [336, 201] on span at bounding box center [340, 200] width 9 height 9
click at [281, 240] on input "submit" at bounding box center [150, 240] width 300 height 23
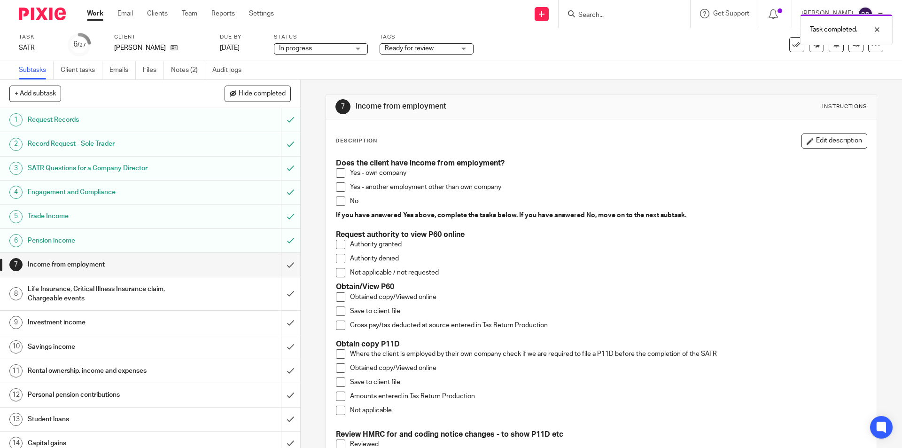
click at [341, 172] on span at bounding box center [340, 172] width 9 height 9
click at [827, 135] on button "Edit description" at bounding box center [835, 140] width 66 height 15
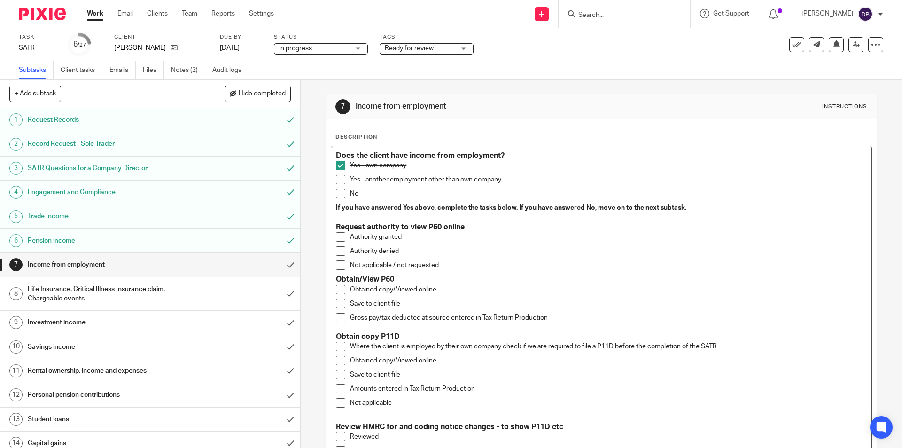
click at [443, 286] on p "Obtained copy/Viewed online" at bounding box center [608, 289] width 516 height 9
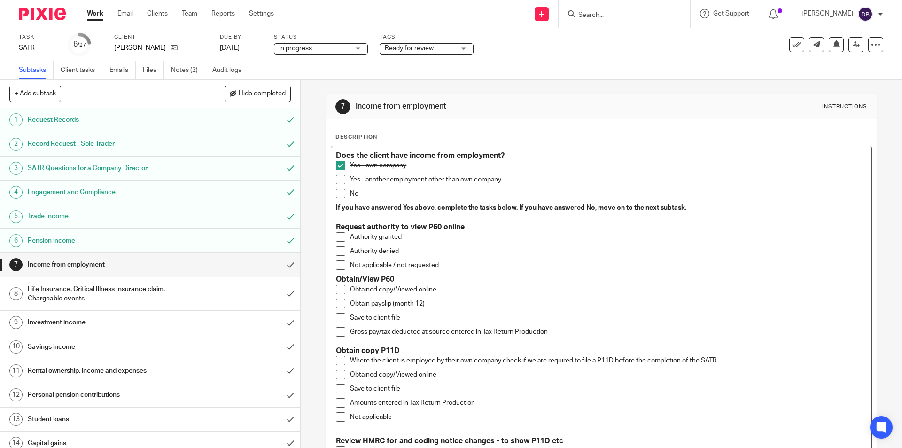
click at [338, 304] on span at bounding box center [340, 303] width 9 height 9
click at [340, 318] on span at bounding box center [340, 317] width 9 height 9
click at [336, 331] on span at bounding box center [340, 331] width 9 height 9
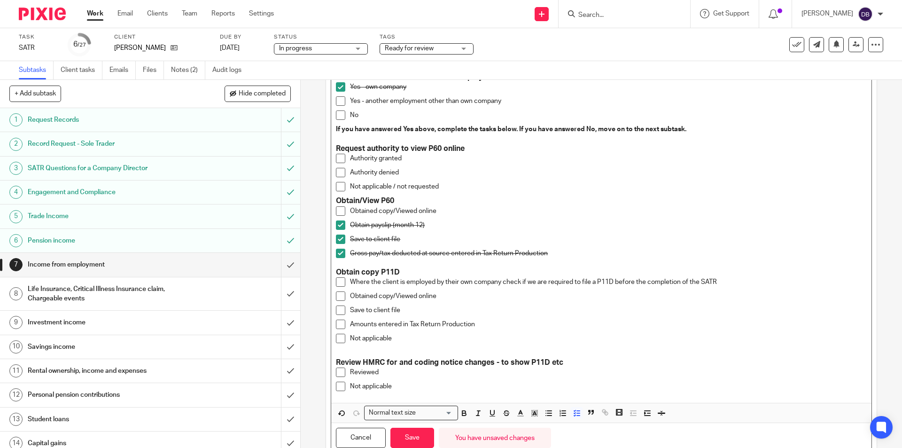
scroll to position [112, 0]
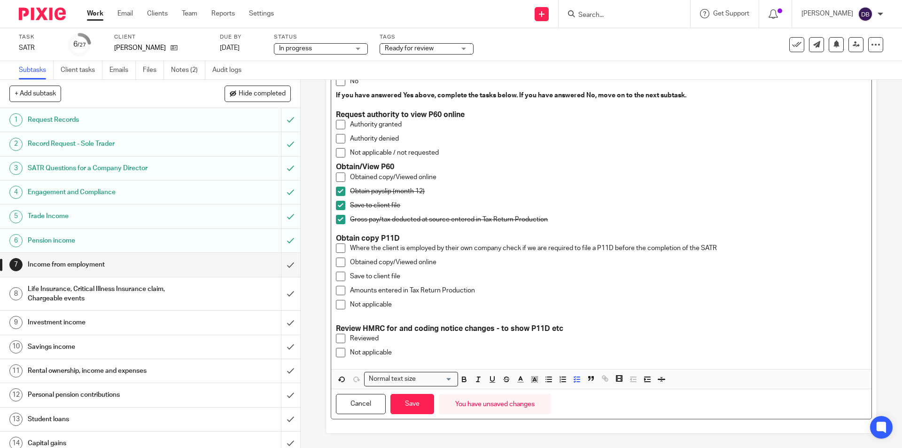
drag, startPoint x: 336, startPoint y: 338, endPoint x: 347, endPoint y: 351, distance: 16.0
click at [337, 338] on span at bounding box center [340, 338] width 9 height 9
click at [336, 350] on span at bounding box center [340, 352] width 9 height 9
click at [336, 337] on span at bounding box center [340, 338] width 9 height 9
click at [338, 350] on span at bounding box center [340, 352] width 9 height 9
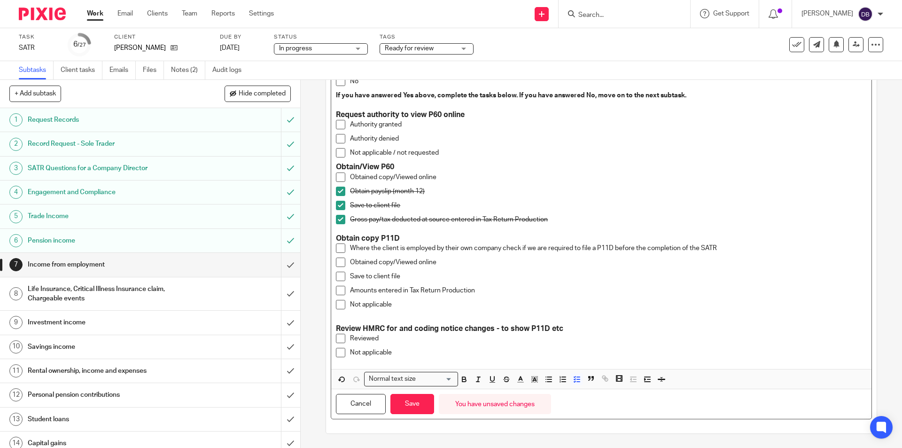
click at [339, 352] on span at bounding box center [340, 352] width 9 height 9
click at [416, 406] on button "Save" at bounding box center [413, 404] width 44 height 20
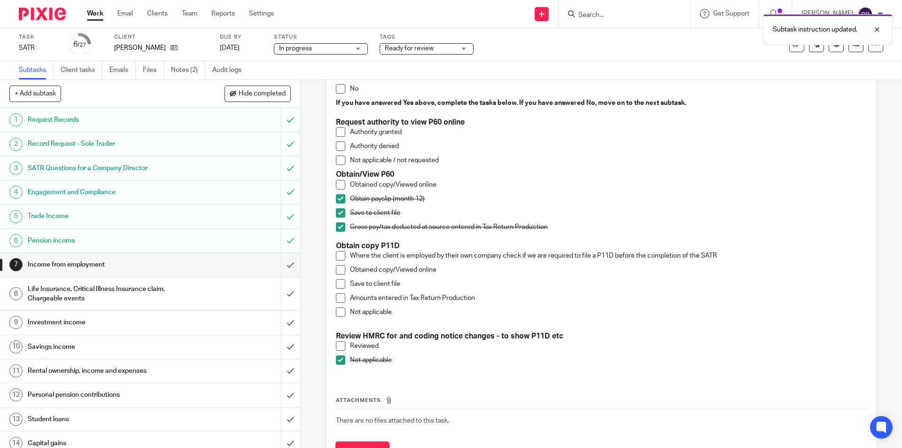
scroll to position [120, 0]
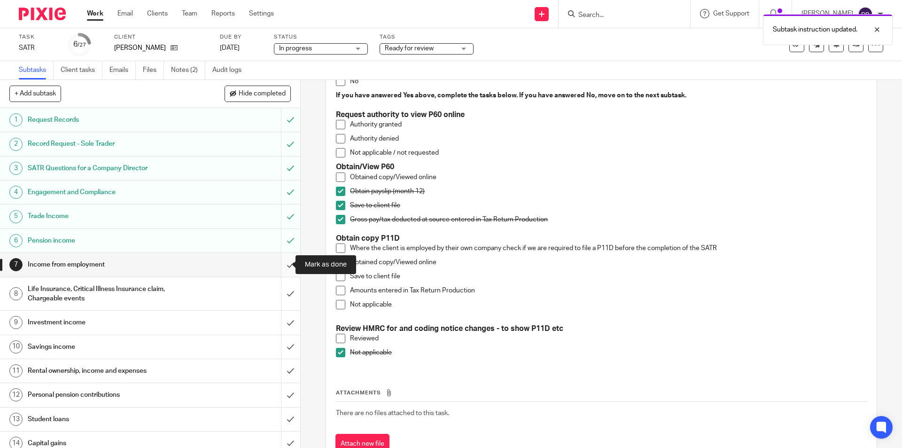
click at [279, 265] on input "submit" at bounding box center [150, 264] width 300 height 23
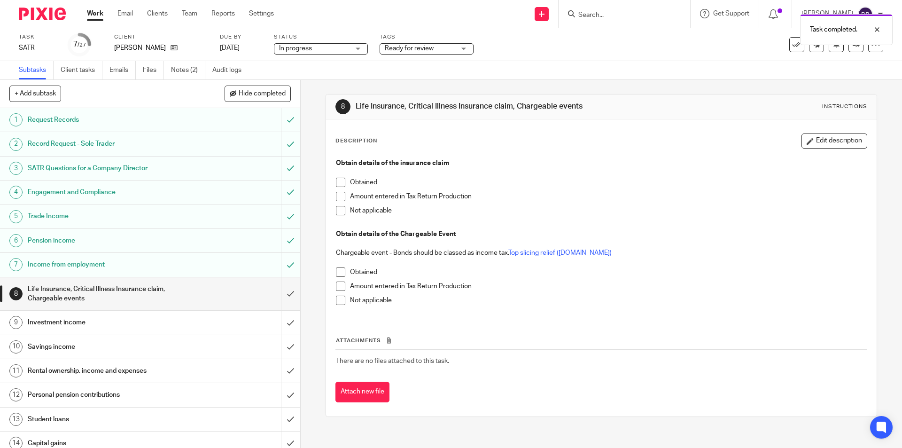
click at [337, 211] on span at bounding box center [340, 210] width 9 height 9
click at [336, 298] on span at bounding box center [340, 300] width 9 height 9
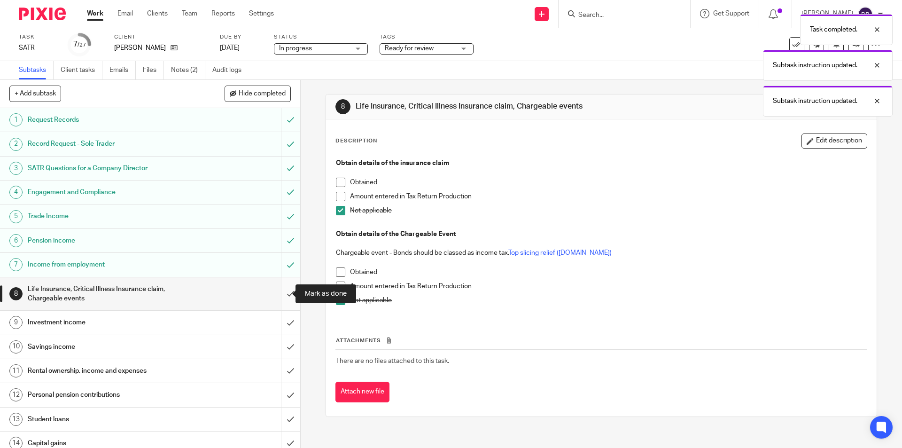
click at [280, 291] on input "submit" at bounding box center [150, 293] width 300 height 33
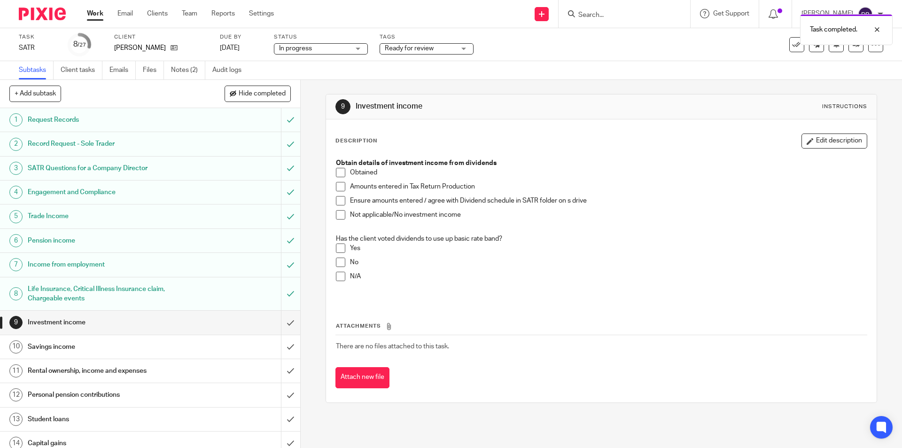
click at [338, 211] on span at bounding box center [340, 214] width 9 height 9
click at [337, 272] on span at bounding box center [340, 276] width 9 height 9
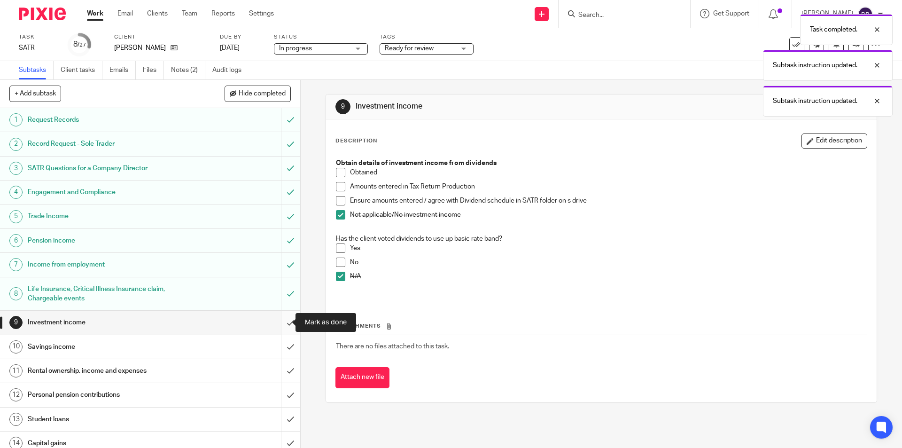
click at [279, 324] on input "submit" at bounding box center [150, 322] width 300 height 23
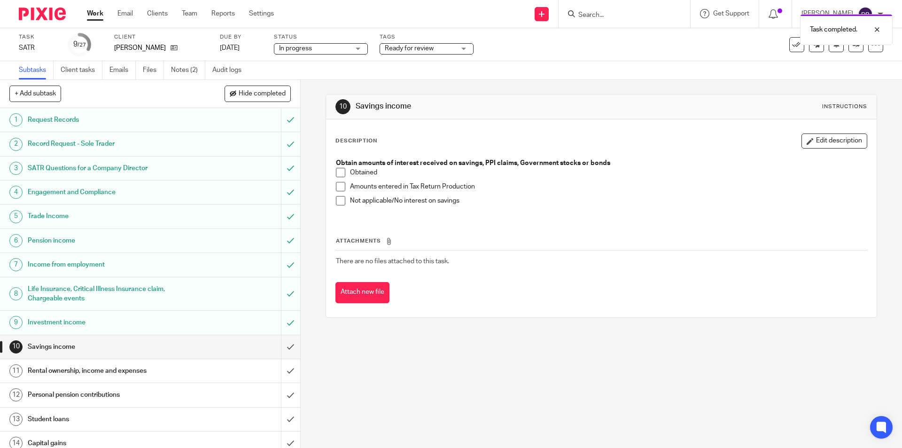
click at [338, 202] on span at bounding box center [340, 200] width 9 height 9
click at [280, 344] on input "submit" at bounding box center [150, 346] width 300 height 23
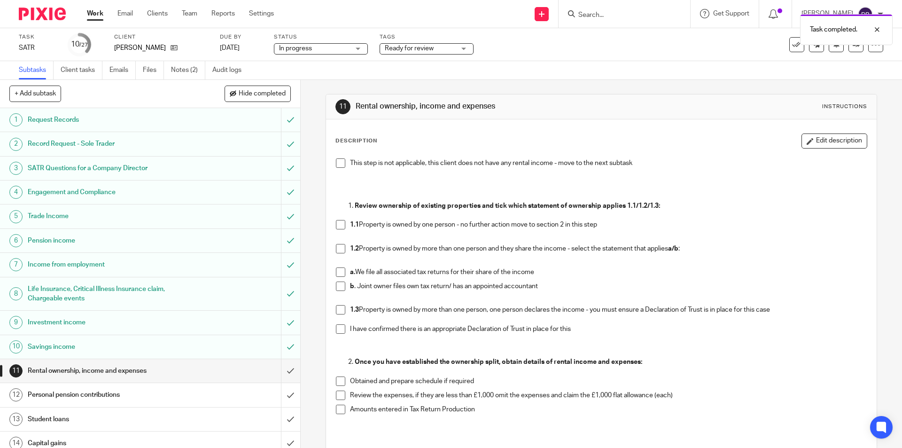
click at [338, 163] on span at bounding box center [340, 162] width 9 height 9
click at [283, 366] on input "submit" at bounding box center [150, 370] width 300 height 23
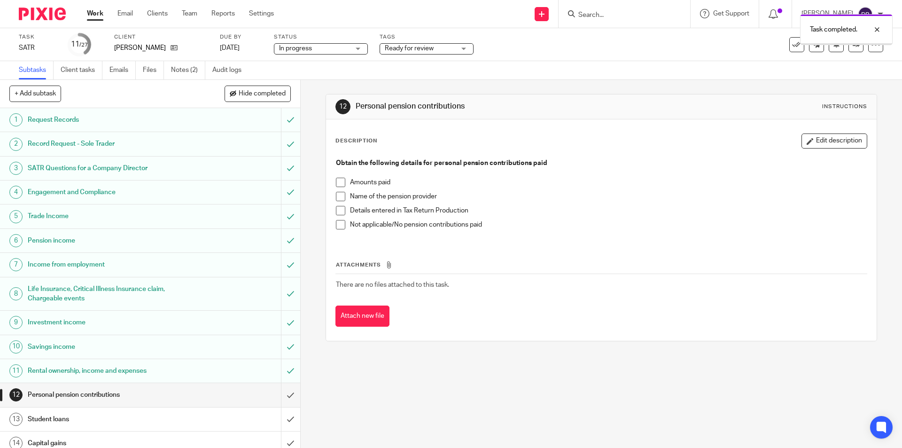
click at [336, 228] on span at bounding box center [340, 224] width 9 height 9
click at [280, 396] on input "submit" at bounding box center [150, 394] width 300 height 23
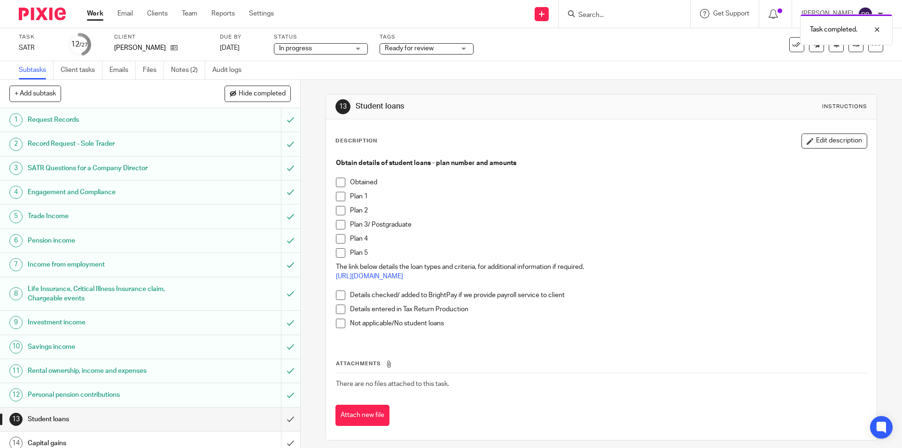
click at [337, 323] on span at bounding box center [340, 323] width 9 height 9
click at [279, 420] on input "submit" at bounding box center [150, 418] width 300 height 23
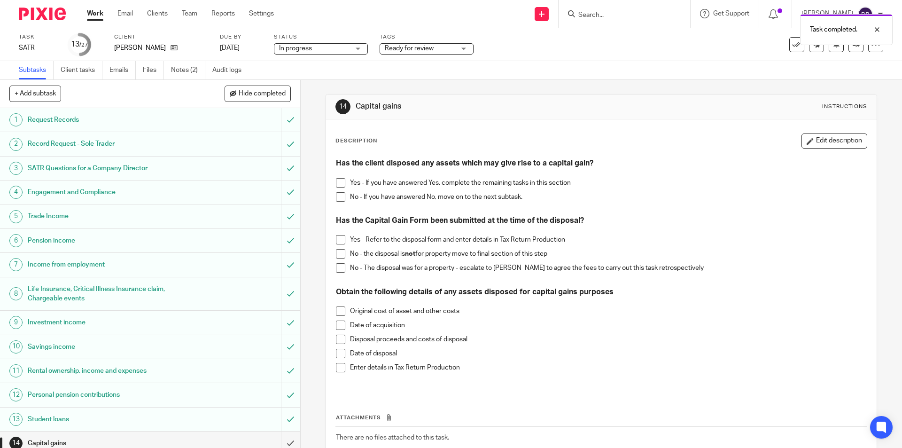
click at [336, 195] on span at bounding box center [340, 196] width 9 height 9
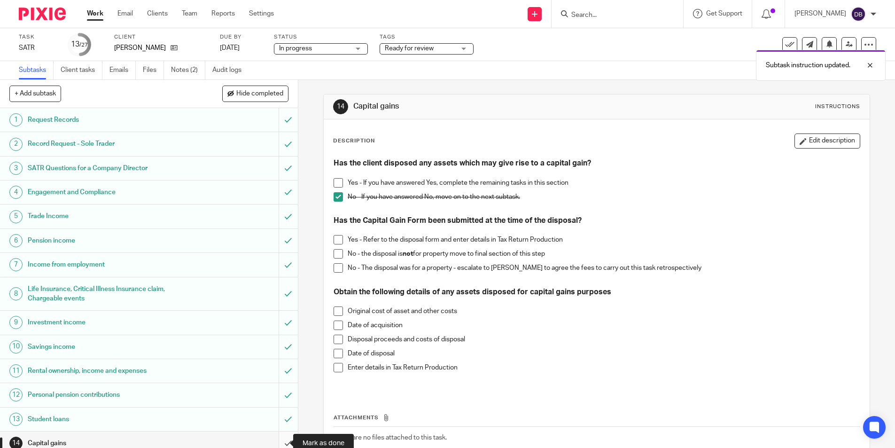
click at [279, 439] on input "submit" at bounding box center [149, 442] width 298 height 23
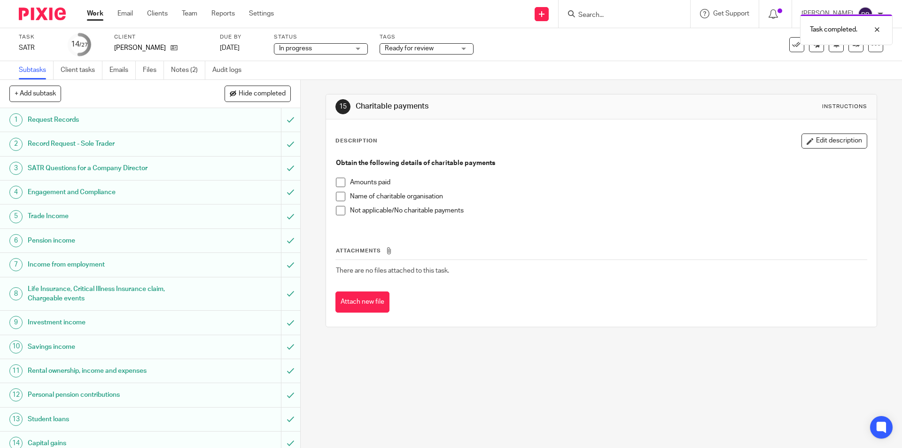
click at [340, 182] on span at bounding box center [340, 182] width 9 height 9
click at [338, 197] on span at bounding box center [340, 196] width 9 height 9
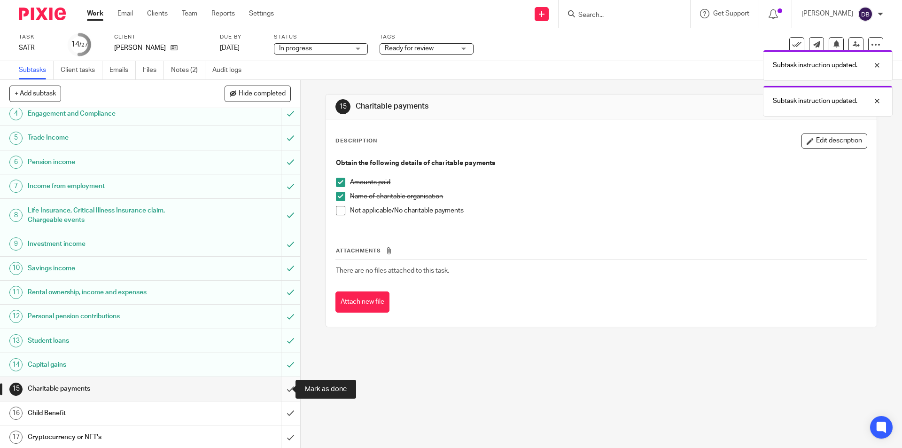
click at [282, 388] on input "submit" at bounding box center [150, 388] width 300 height 23
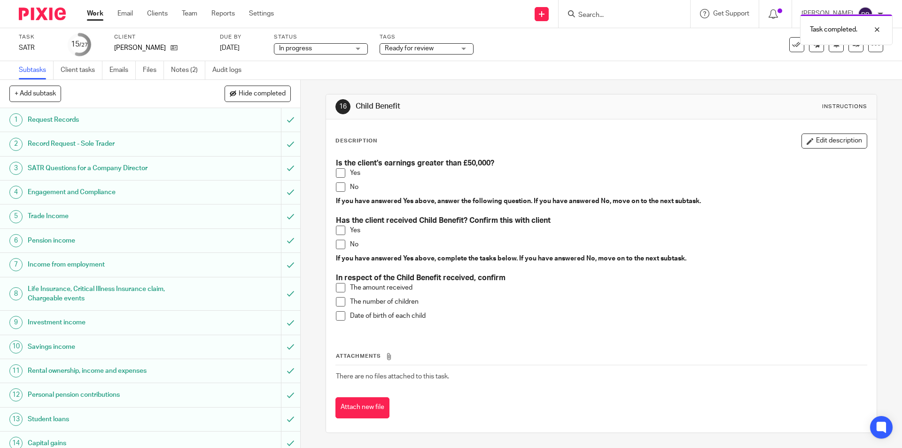
click at [340, 173] on span at bounding box center [340, 172] width 9 height 9
click at [338, 232] on span at bounding box center [340, 230] width 9 height 9
click at [840, 139] on button "Edit description" at bounding box center [835, 140] width 66 height 15
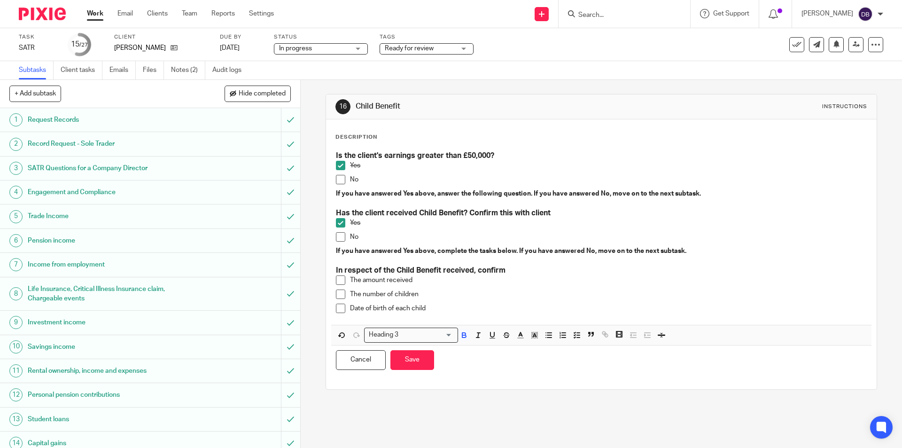
click at [375, 234] on p "No" at bounding box center [608, 236] width 516 height 9
click at [337, 223] on span at bounding box center [340, 222] width 9 height 9
click at [366, 234] on p "No" at bounding box center [608, 236] width 516 height 9
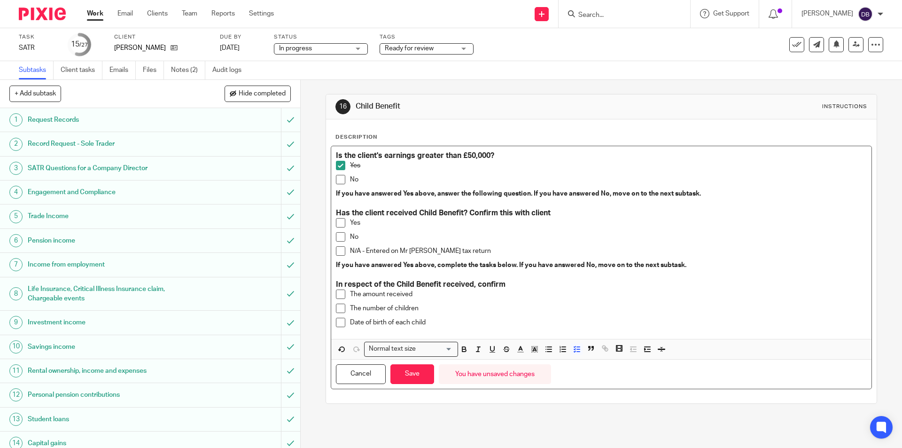
click at [436, 250] on p "N/A - Entered on Mr G Moore's tax return" at bounding box center [608, 250] width 516 height 9
click at [341, 252] on span at bounding box center [340, 250] width 9 height 9
click at [410, 374] on button "Save" at bounding box center [413, 374] width 44 height 20
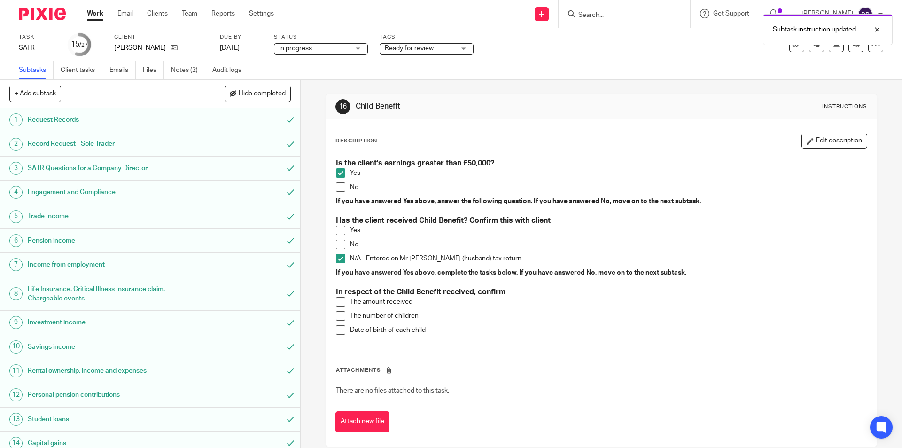
click at [338, 230] on span at bounding box center [340, 230] width 9 height 9
drag, startPoint x: 502, startPoint y: 260, endPoint x: 320, endPoint y: 265, distance: 181.9
click at [320, 265] on div "16 Child Benefit Instructions Description Edit description Is the client's earn…" at bounding box center [602, 264] width 602 height 368
click at [443, 331] on p "Date of birth of each child" at bounding box center [608, 329] width 516 height 9
click at [434, 328] on p "Date of birth of each child" at bounding box center [608, 329] width 516 height 9
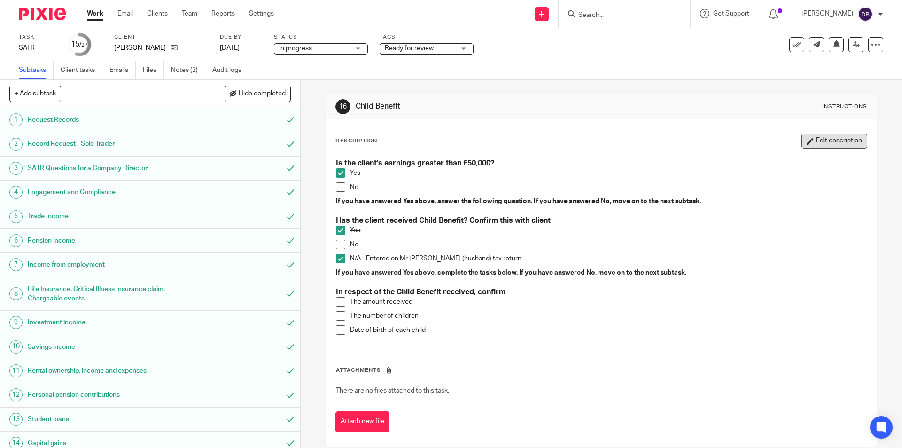
click at [822, 141] on button "Edit description" at bounding box center [835, 140] width 66 height 15
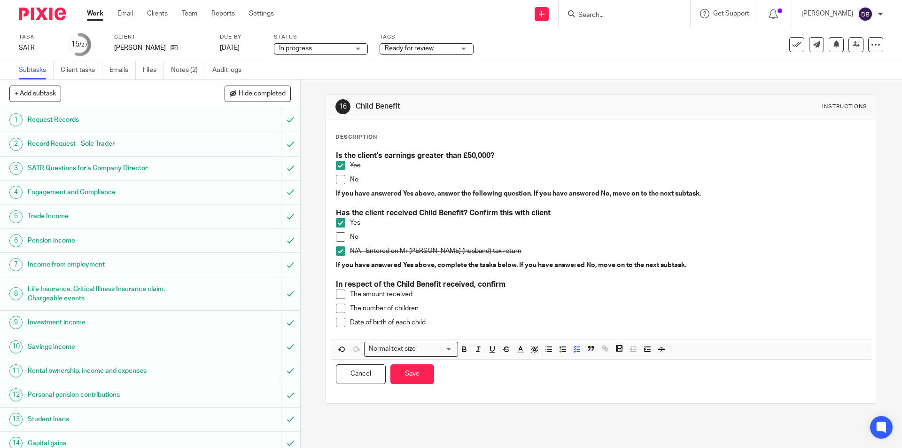
click at [445, 319] on p "Date of birth of each child" at bounding box center [608, 322] width 516 height 9
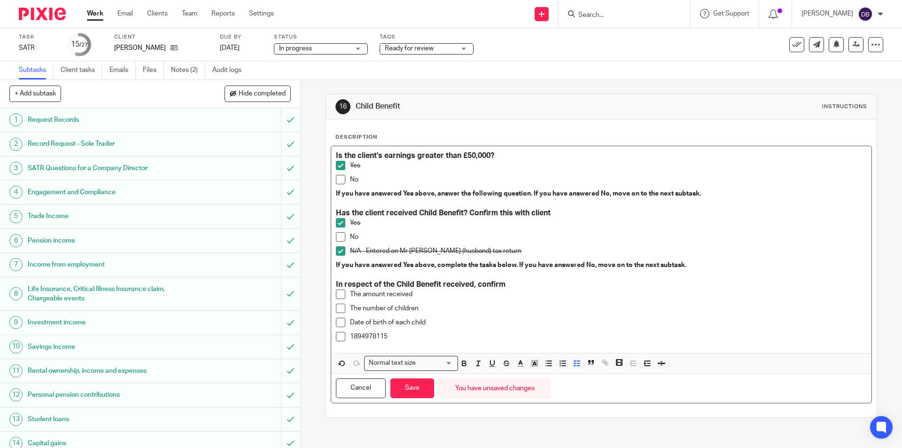
click at [507, 248] on p "N/A - Entered on Mr G Moore's (husband) tax return" at bounding box center [608, 250] width 516 height 9
drag, startPoint x: 507, startPoint y: 250, endPoint x: 491, endPoint y: 250, distance: 16.4
click at [491, 250] on p "N/A - Entered on Mr G Moore's (husband) tax return" at bounding box center [608, 250] width 516 height 9
click at [506, 254] on p "N/A - Entered on Mr G Moore's (husband) tax return" at bounding box center [608, 250] width 516 height 9
drag, startPoint x: 498, startPoint y: 249, endPoint x: 319, endPoint y: 254, distance: 179.6
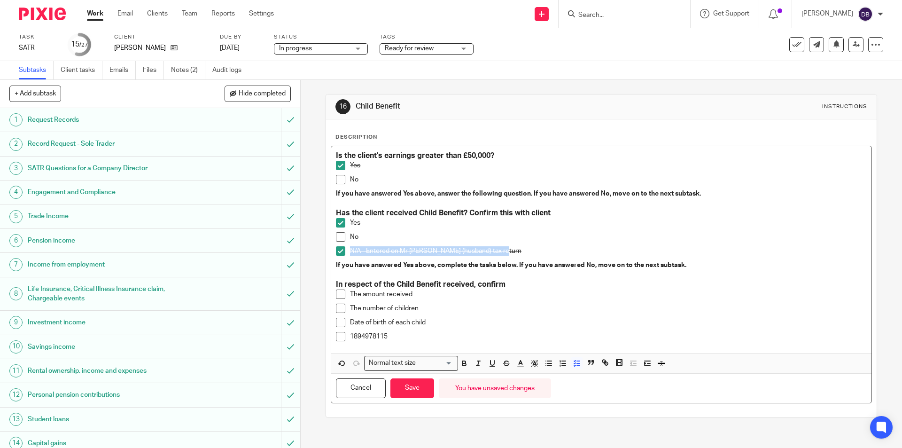
click at [319, 254] on div "16 Child Benefit Instructions Description Is the client's earnings greater than…" at bounding box center [602, 264] width 602 height 368
copy p "N/A - Entered on Mr G Moore's (husband) tax return"
drag, startPoint x: 390, startPoint y: 333, endPoint x: 339, endPoint y: 341, distance: 51.8
click at [339, 341] on li "1894978115" at bounding box center [601, 339] width 531 height 14
click at [333, 336] on div "Is the client's earnings greater than £50,000? Yes No If you have answered Yes …" at bounding box center [601, 249] width 540 height 207
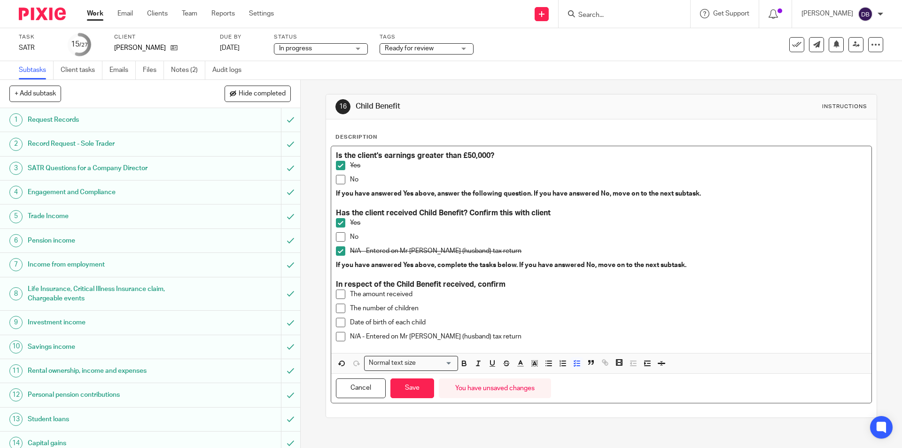
click at [337, 337] on span at bounding box center [340, 336] width 9 height 9
drag, startPoint x: 499, startPoint y: 252, endPoint x: 322, endPoint y: 258, distance: 176.8
click at [322, 258] on div "16 Child Benefit Instructions Description Is the client's earnings greater than…" at bounding box center [602, 264] width 602 height 368
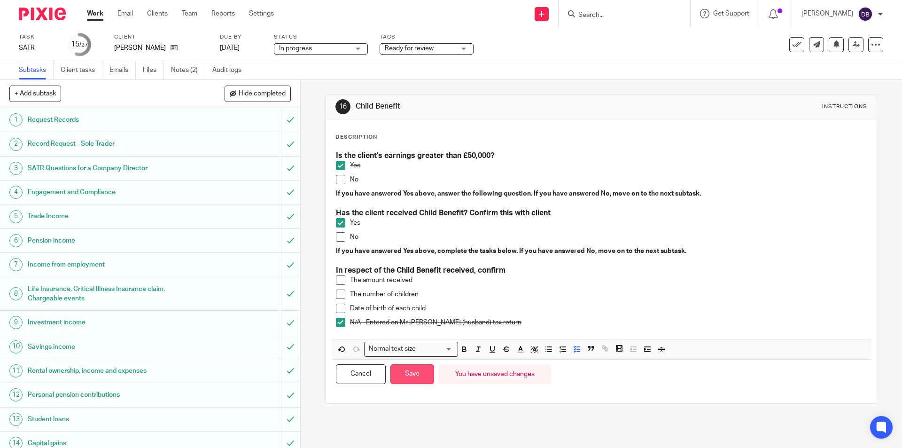
click at [412, 375] on button "Save" at bounding box center [413, 374] width 44 height 20
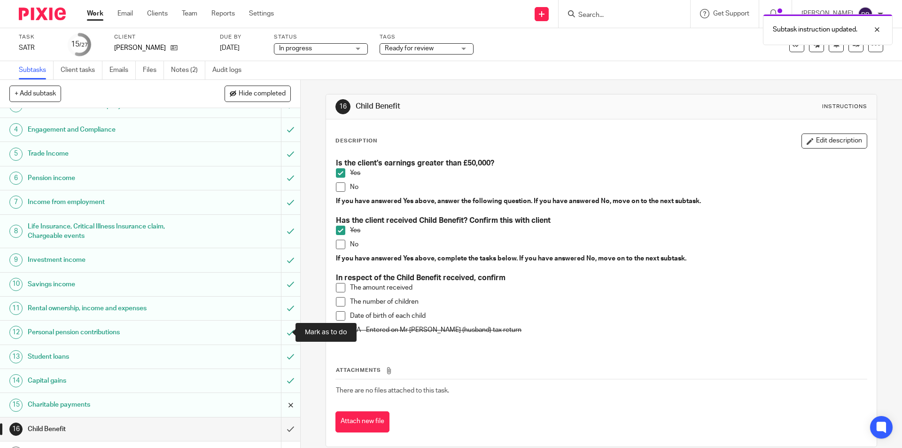
scroll to position [125, 0]
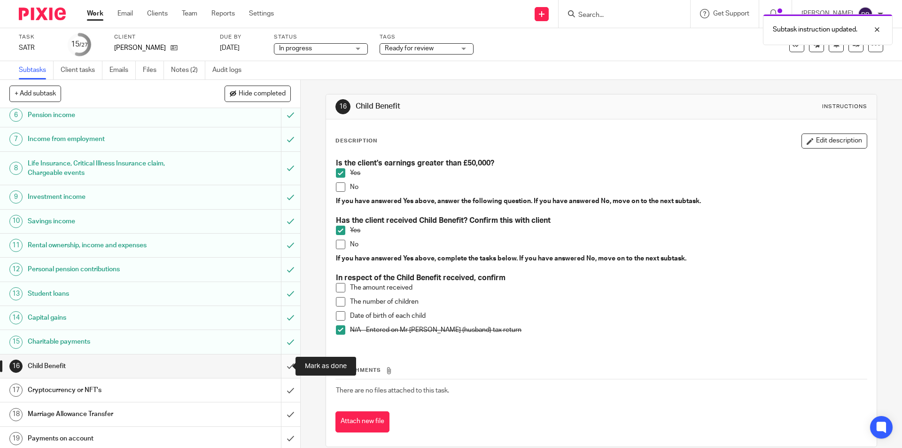
click at [280, 364] on input "submit" at bounding box center [150, 365] width 300 height 23
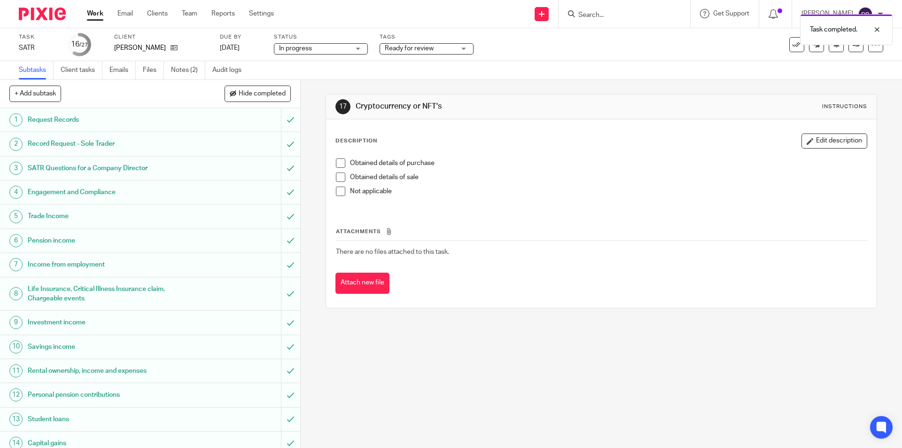
click at [337, 194] on span at bounding box center [340, 191] width 9 height 9
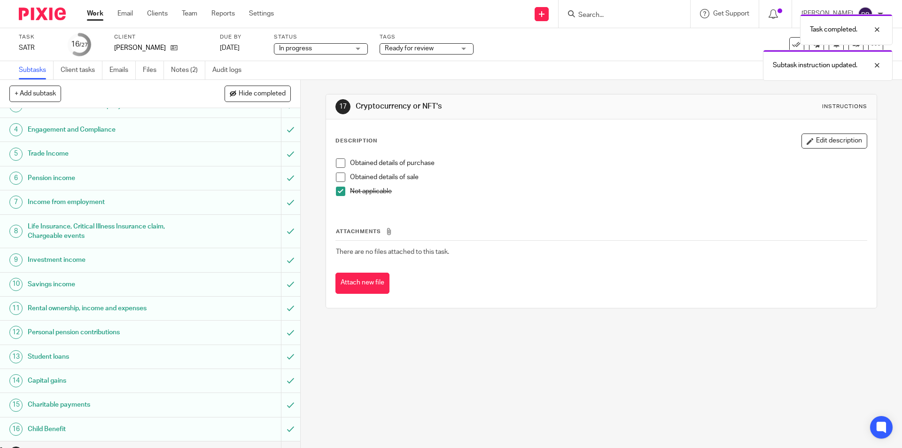
scroll to position [78, 0]
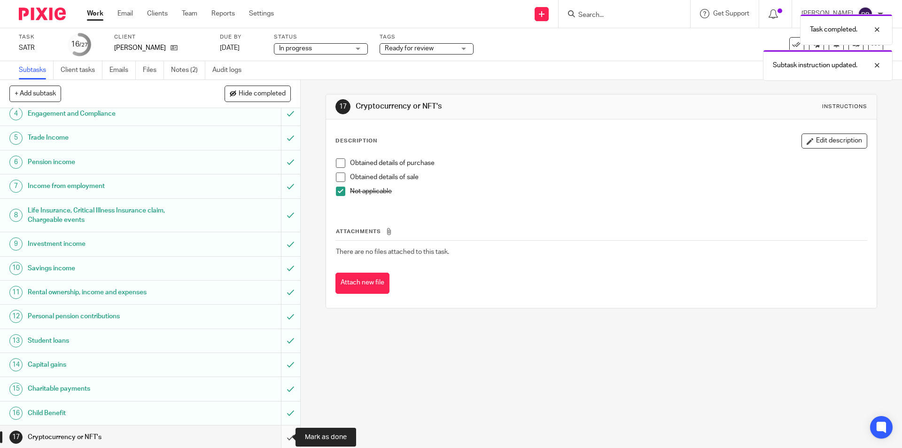
click at [280, 432] on input "submit" at bounding box center [150, 436] width 300 height 23
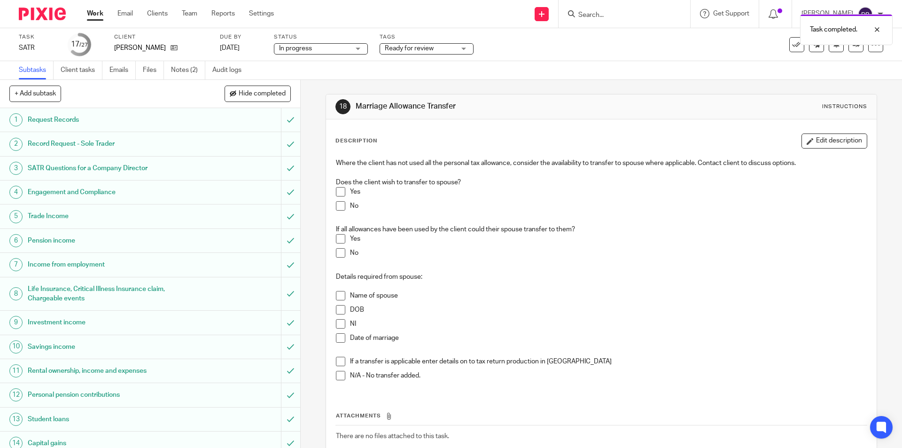
click at [337, 205] on span at bounding box center [340, 205] width 9 height 9
click at [336, 256] on span at bounding box center [340, 252] width 9 height 9
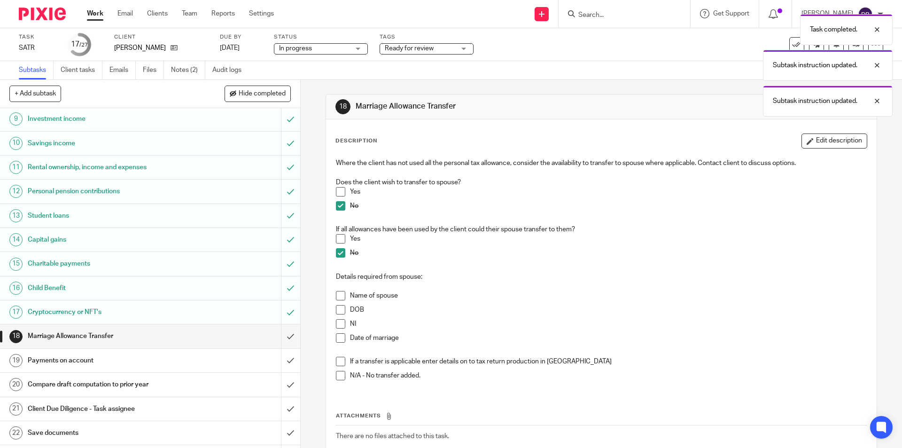
scroll to position [219, 0]
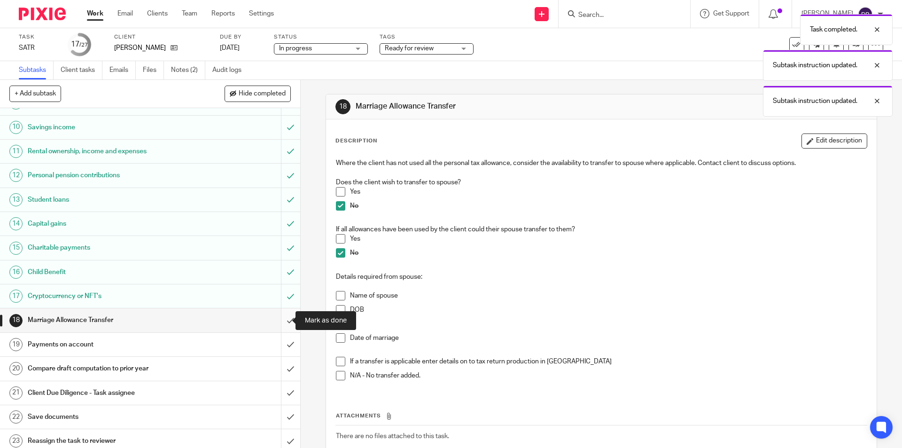
click at [283, 320] on input "submit" at bounding box center [150, 319] width 300 height 23
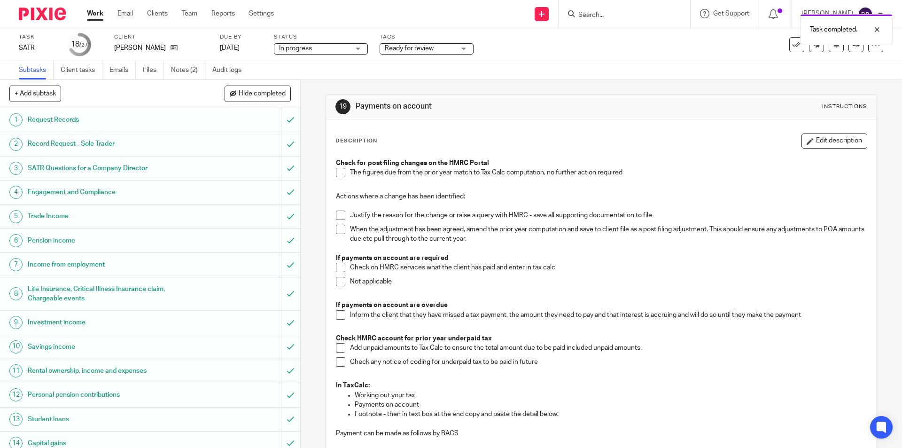
click at [336, 174] on span at bounding box center [340, 172] width 9 height 9
click at [339, 282] on span at bounding box center [340, 281] width 9 height 9
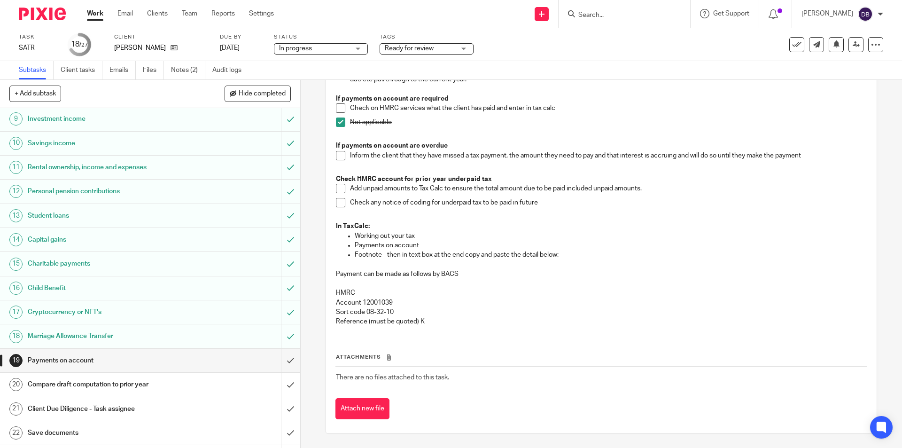
scroll to position [250, 0]
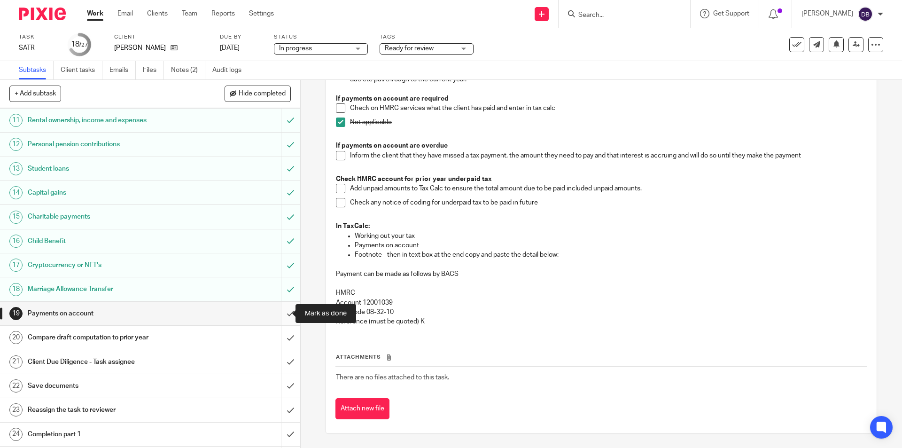
click at [281, 312] on input "submit" at bounding box center [150, 313] width 300 height 23
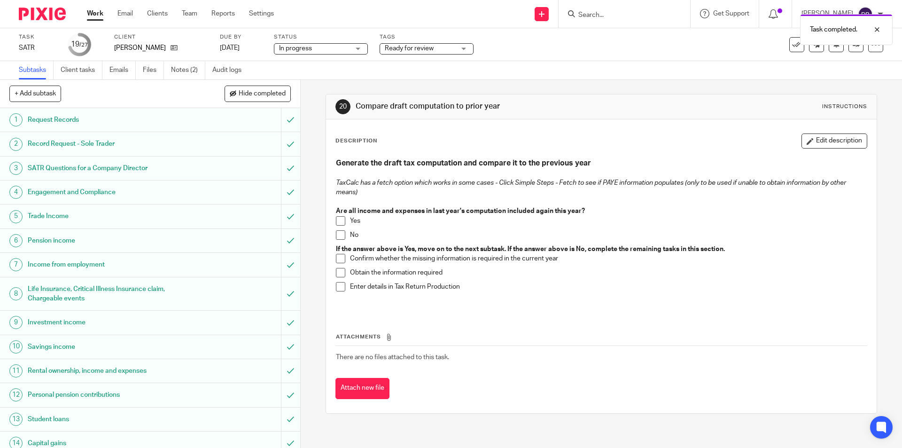
click at [338, 222] on span at bounding box center [340, 220] width 9 height 9
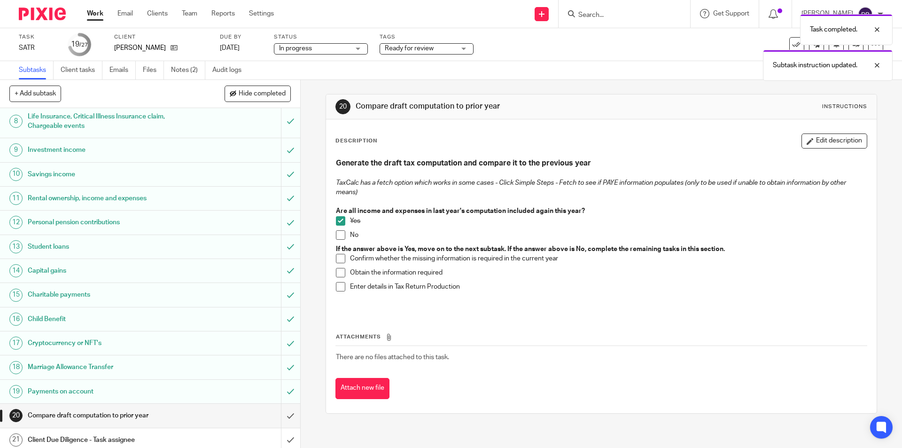
scroll to position [250, 0]
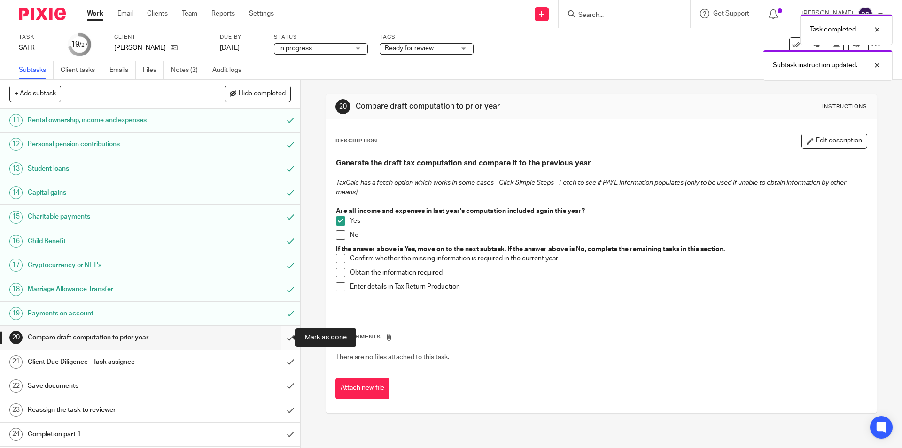
click at [278, 337] on input "submit" at bounding box center [150, 337] width 300 height 23
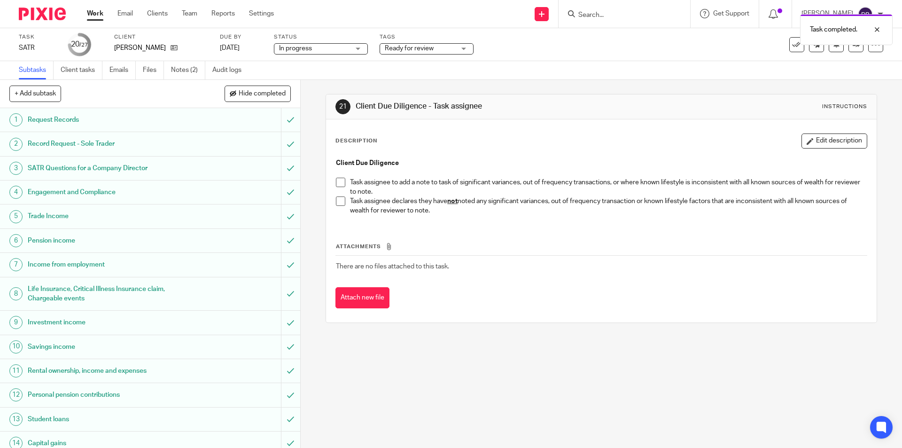
click at [339, 201] on span at bounding box center [340, 200] width 9 height 9
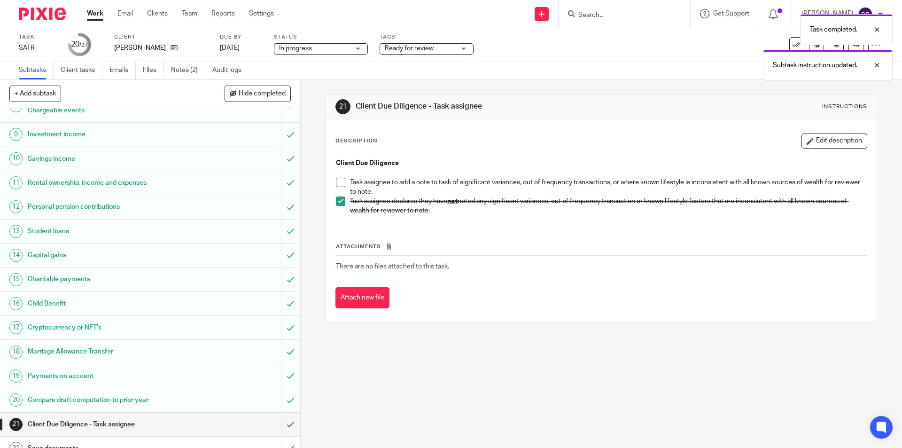
scroll to position [235, 0]
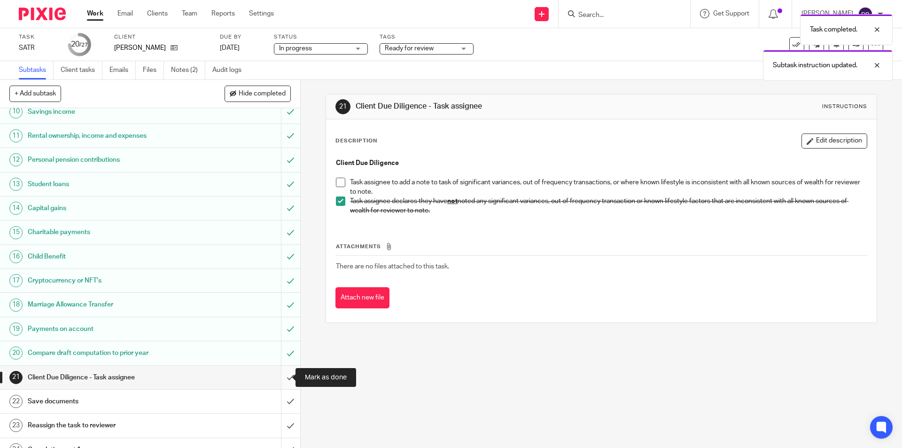
click at [283, 375] on input "submit" at bounding box center [150, 377] width 300 height 23
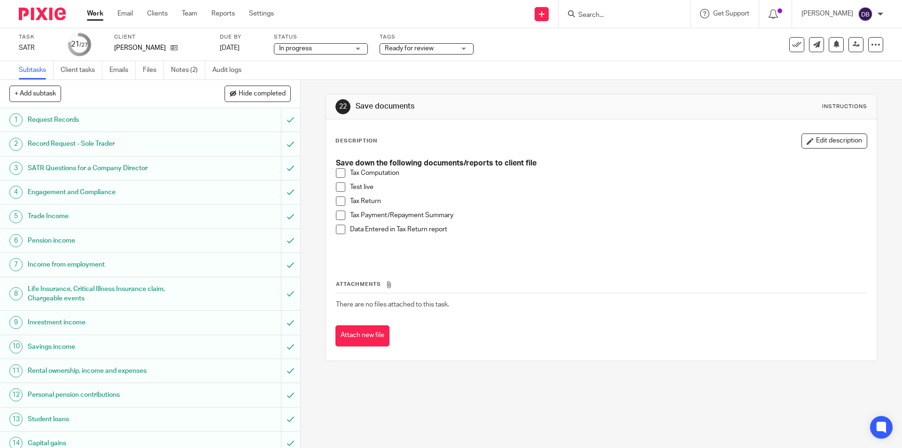
click at [339, 171] on span at bounding box center [340, 172] width 9 height 9
click at [339, 190] on span at bounding box center [340, 186] width 9 height 9
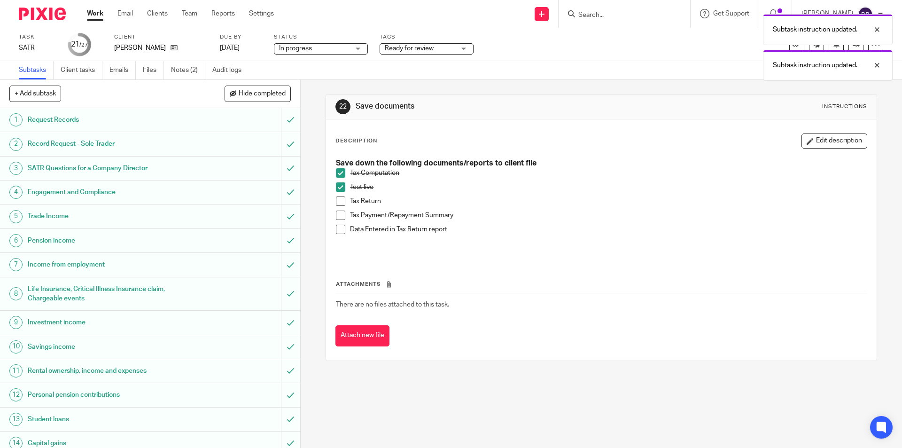
click at [338, 204] on span at bounding box center [340, 200] width 9 height 9
click at [338, 215] on span at bounding box center [340, 215] width 9 height 9
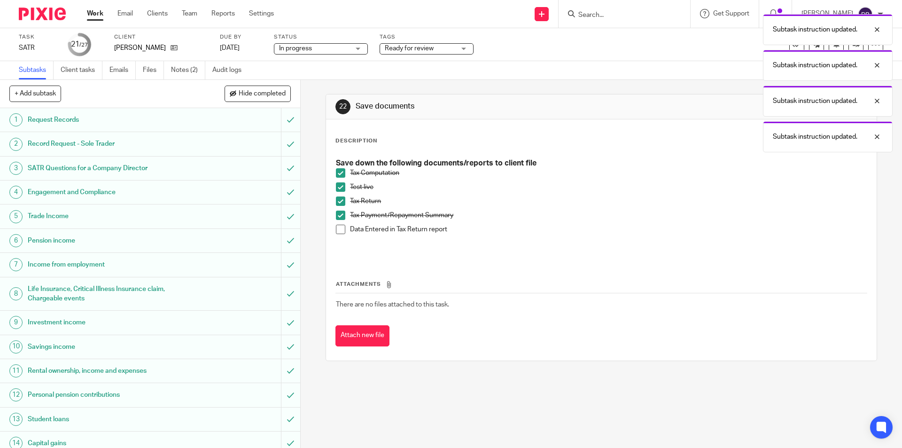
click at [339, 227] on span at bounding box center [340, 229] width 9 height 9
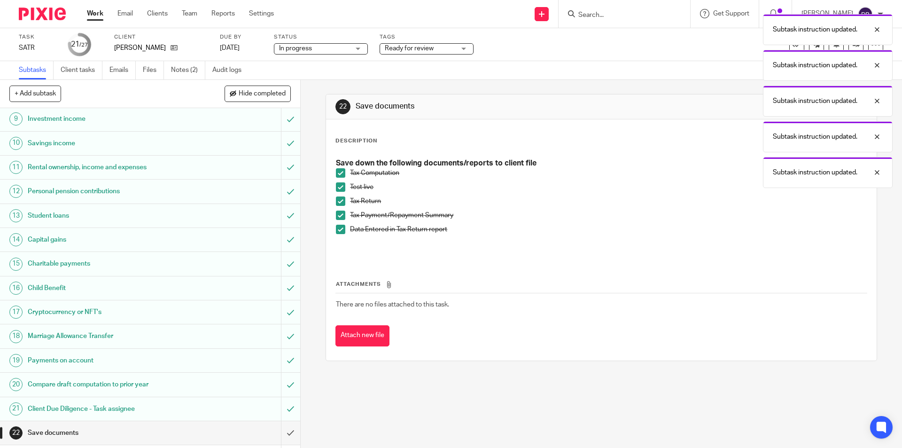
scroll to position [313, 0]
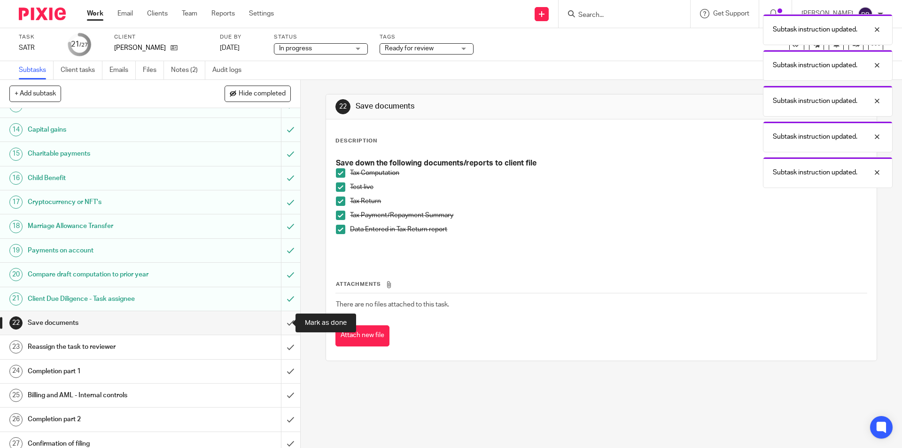
click at [279, 322] on input "submit" at bounding box center [150, 322] width 300 height 23
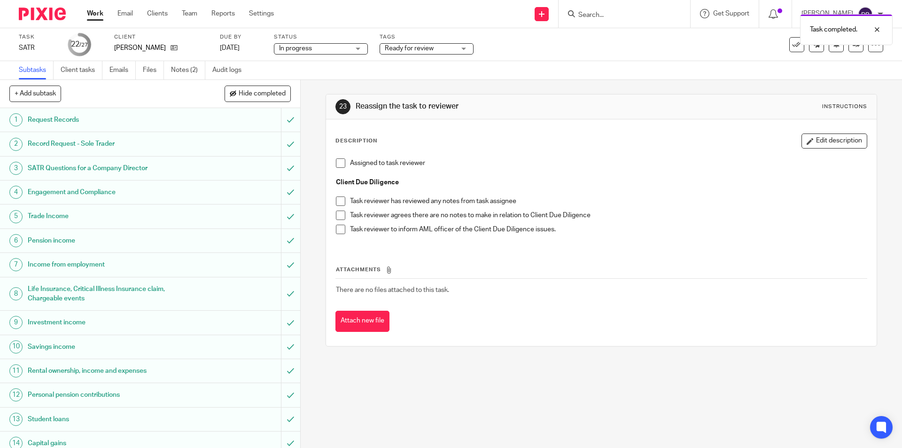
click at [337, 164] on span at bounding box center [340, 162] width 9 height 9
click at [853, 46] on icon at bounding box center [856, 44] width 7 height 7
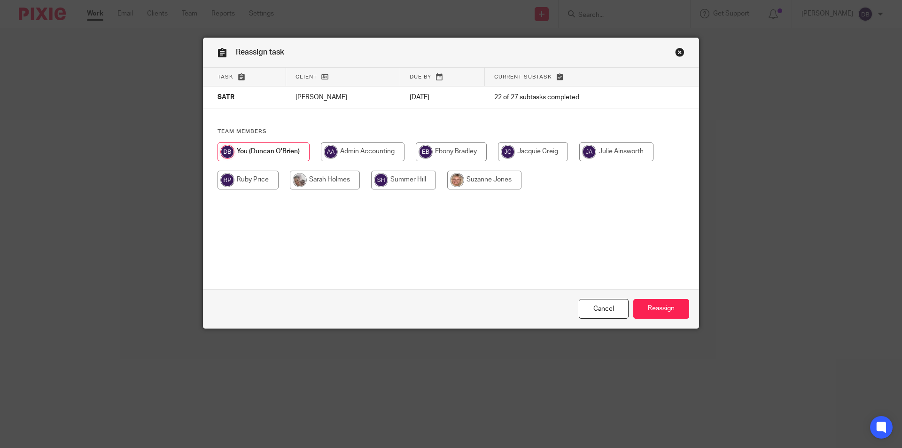
click at [488, 180] on input "radio" at bounding box center [484, 180] width 74 height 19
radio input "true"
click at [667, 309] on input "Reassign" at bounding box center [661, 309] width 56 height 20
click at [492, 180] on input "radio" at bounding box center [484, 180] width 74 height 19
radio input "true"
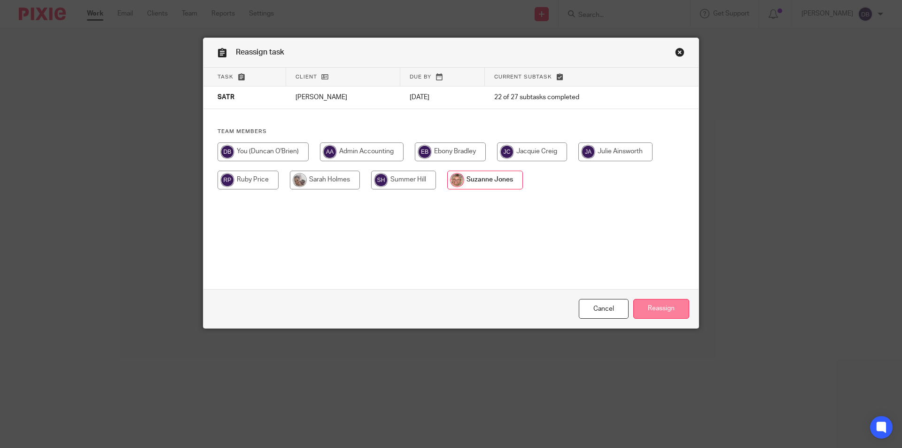
click at [647, 305] on input "Reassign" at bounding box center [661, 309] width 56 height 20
